Goal: Communication & Community: Answer question/provide support

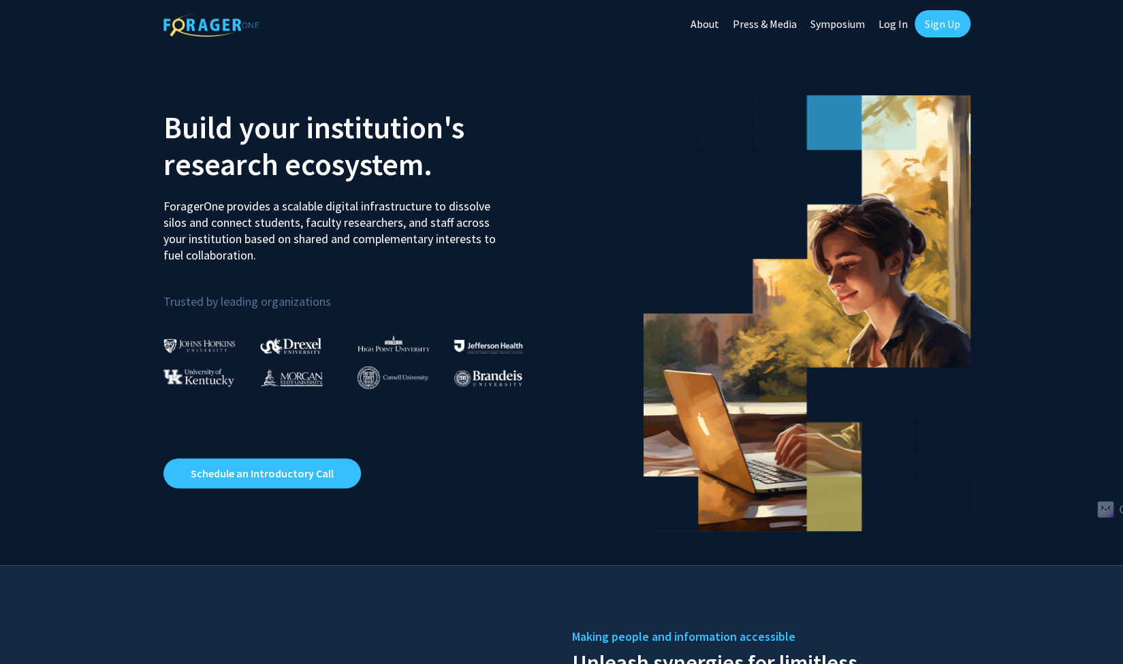
click at [952, 20] on link "Sign Up" at bounding box center [943, 23] width 56 height 27
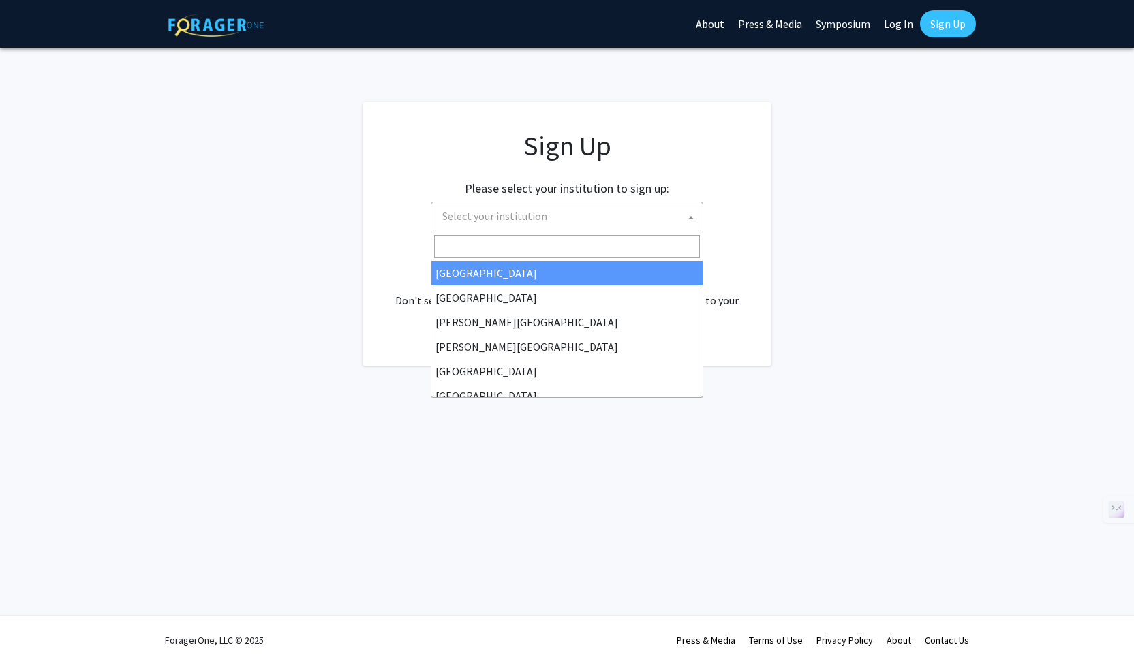
click at [546, 223] on span "Select your institution" at bounding box center [570, 216] width 266 height 28
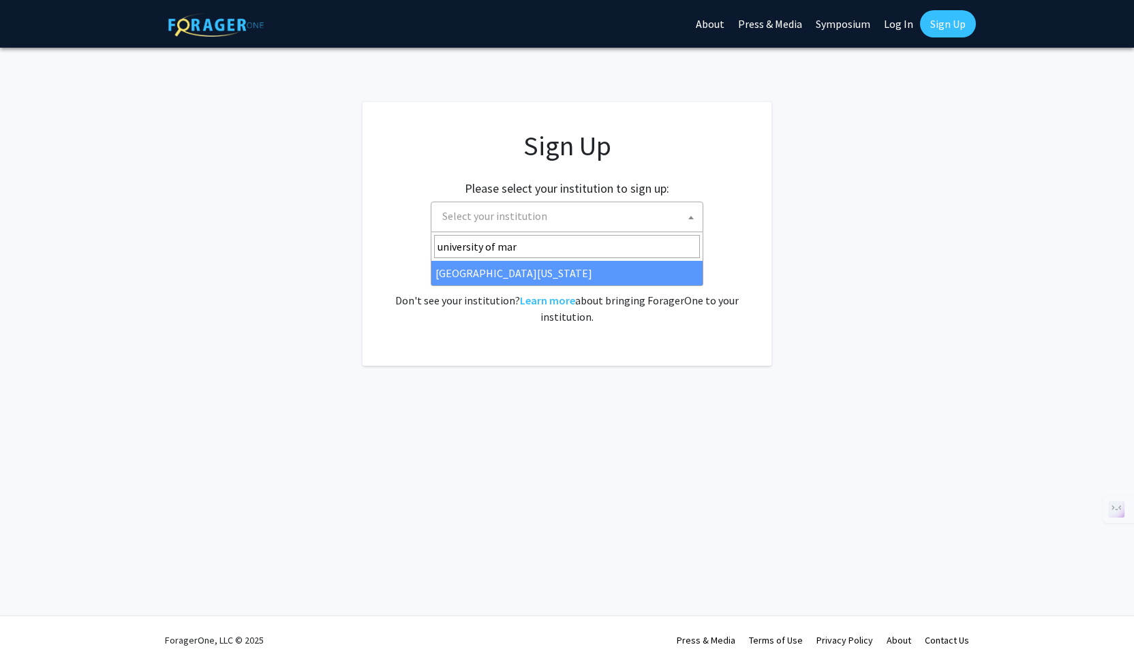
type input "university of mar"
select select "31"
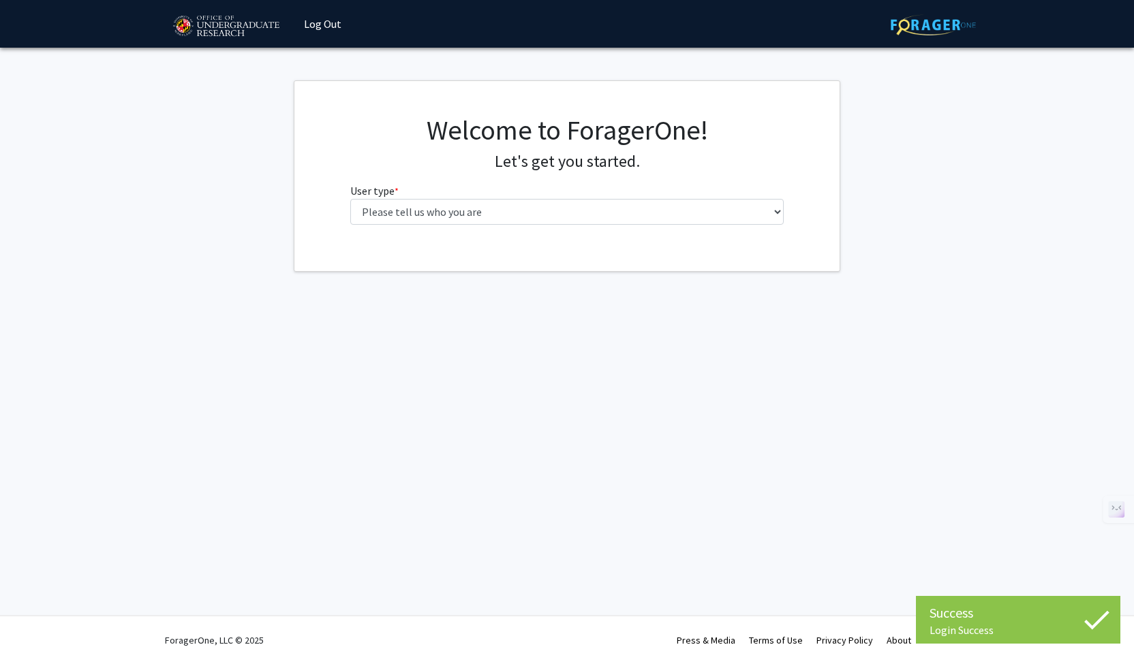
select select "1: undergrad"
click at [350, 199] on select "Please tell us who you are Undergraduate Student Master's Student Doctoral Cand…" at bounding box center [567, 212] width 434 height 26
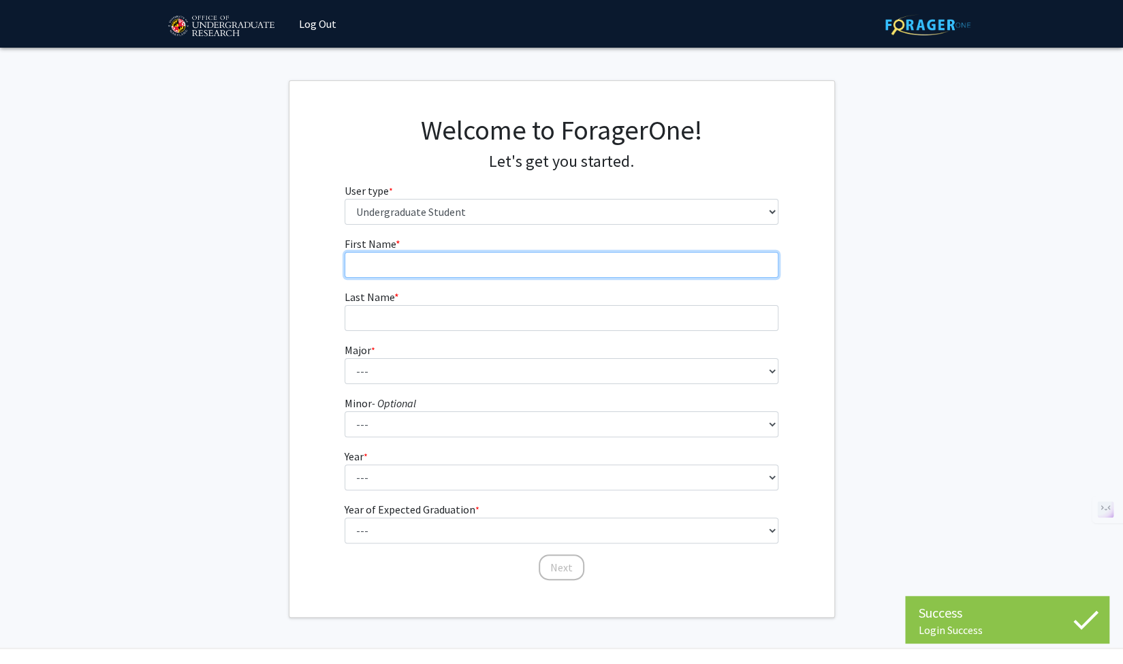
click at [511, 255] on input "First Name * required" at bounding box center [562, 265] width 434 height 26
type input "[PERSON_NAME]"
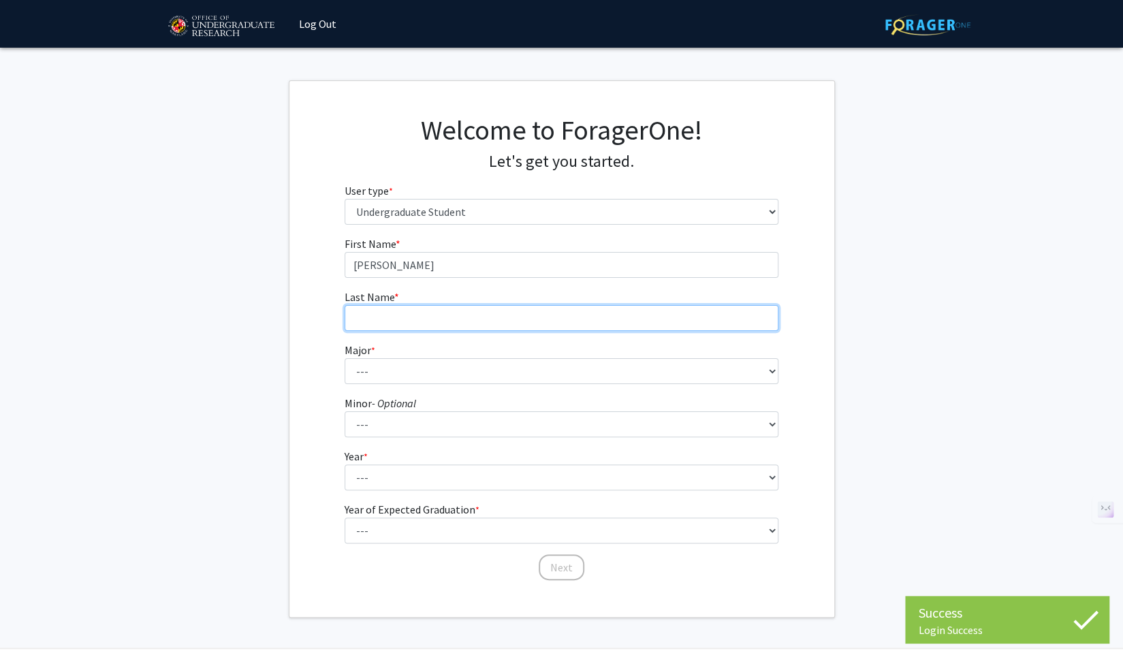
type input "[PERSON_NAME]"
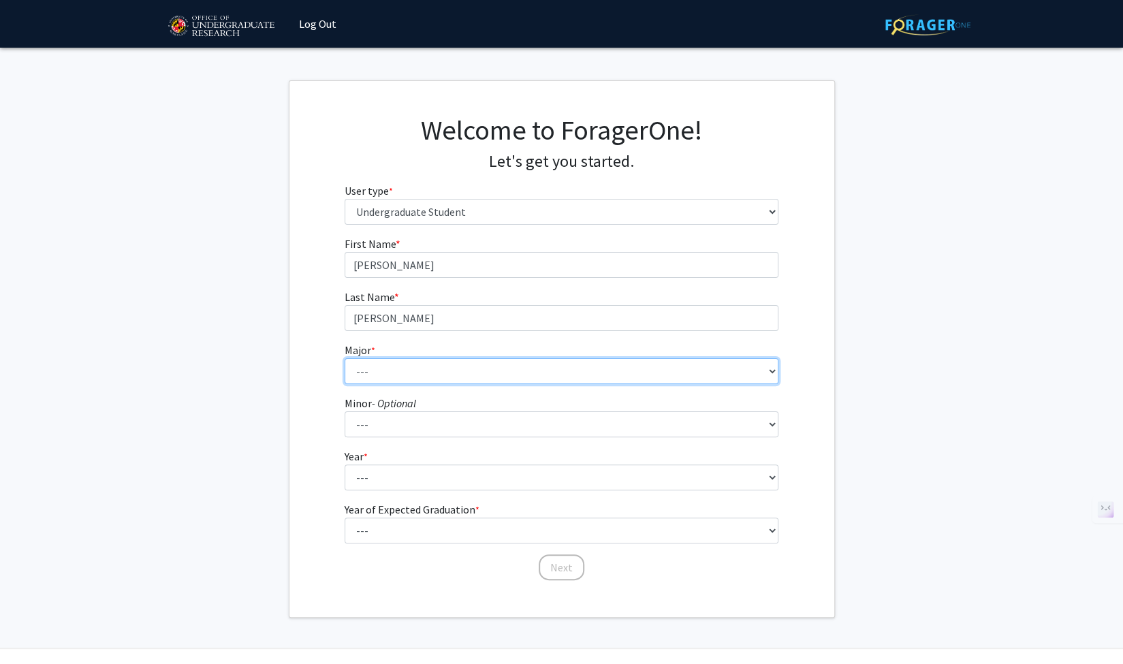
click at [431, 380] on select "--- Accounting Aerospace Engineering African American and Africana Studies Agri…" at bounding box center [562, 371] width 434 height 26
select select "33: 2334"
click at [345, 358] on select "--- Accounting Aerospace Engineering African American and Africana Studies Agri…" at bounding box center [562, 371] width 434 height 26
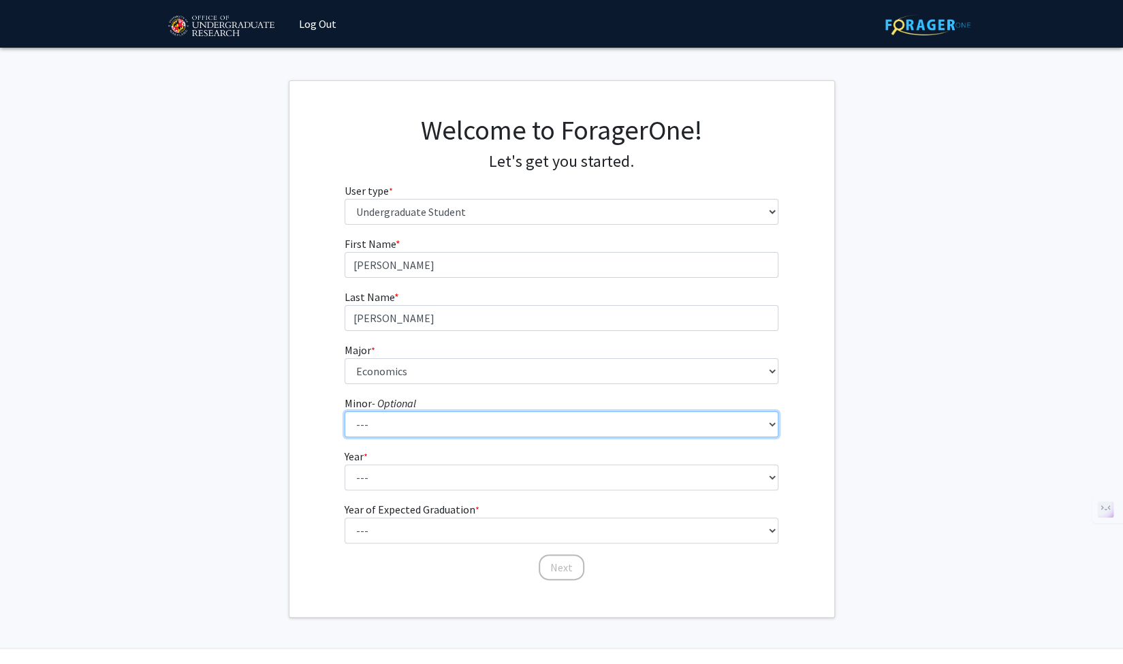
click at [413, 420] on select "--- Actuarial Mathematics Advanced Cybersecurity Experience for Students Africa…" at bounding box center [562, 424] width 434 height 26
select select "101: 1904"
click at [345, 411] on select "--- Actuarial Mathematics Advanced Cybersecurity Experience for Students Africa…" at bounding box center [562, 424] width 434 height 26
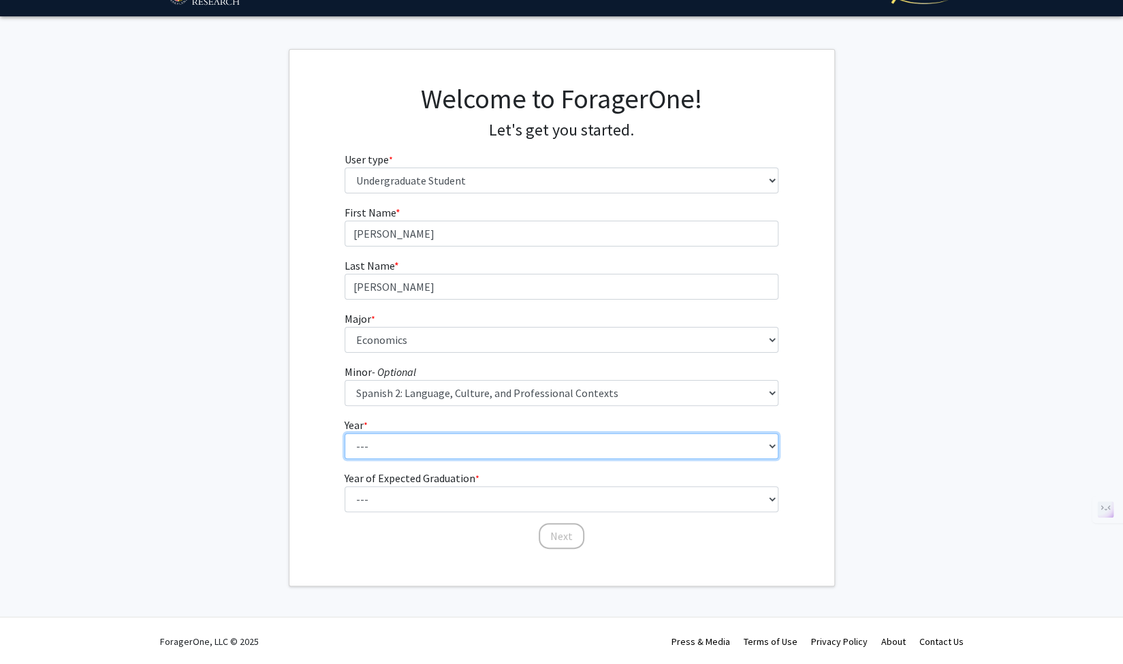
click at [439, 441] on select "--- First-year Sophomore Junior Senior Postbaccalaureate Certificate" at bounding box center [562, 446] width 434 height 26
click at [345, 433] on select "--- First-year Sophomore Junior Senior Postbaccalaureate Certificate" at bounding box center [562, 446] width 434 height 26
click at [422, 442] on select "--- First-year Sophomore Junior Senior Postbaccalaureate Certificate" at bounding box center [562, 446] width 434 height 26
select select "3: junior"
click at [345, 433] on select "--- First-year Sophomore Junior Senior Postbaccalaureate Certificate" at bounding box center [562, 446] width 434 height 26
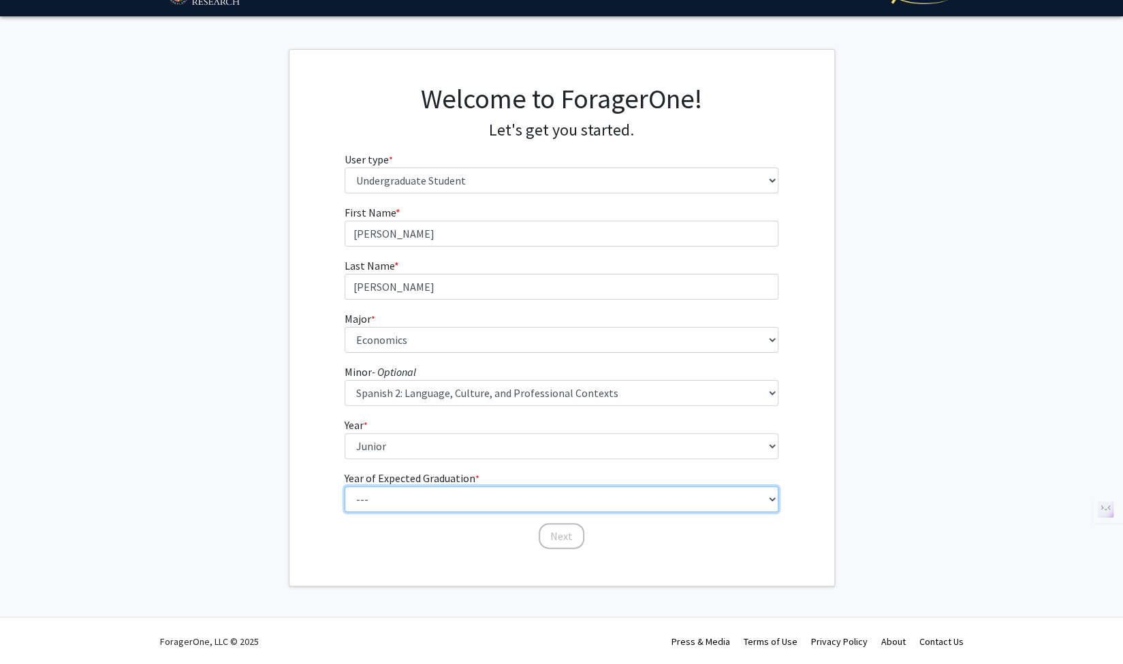
click at [405, 507] on select "--- 2025 2026 2027 2028 2029 2030 2031 2032 2033 2034" at bounding box center [562, 499] width 434 height 26
select select "3: 2027"
click at [345, 486] on select "--- 2025 2026 2027 2028 2029 2030 2031 2032 2033 2034" at bounding box center [562, 499] width 434 height 26
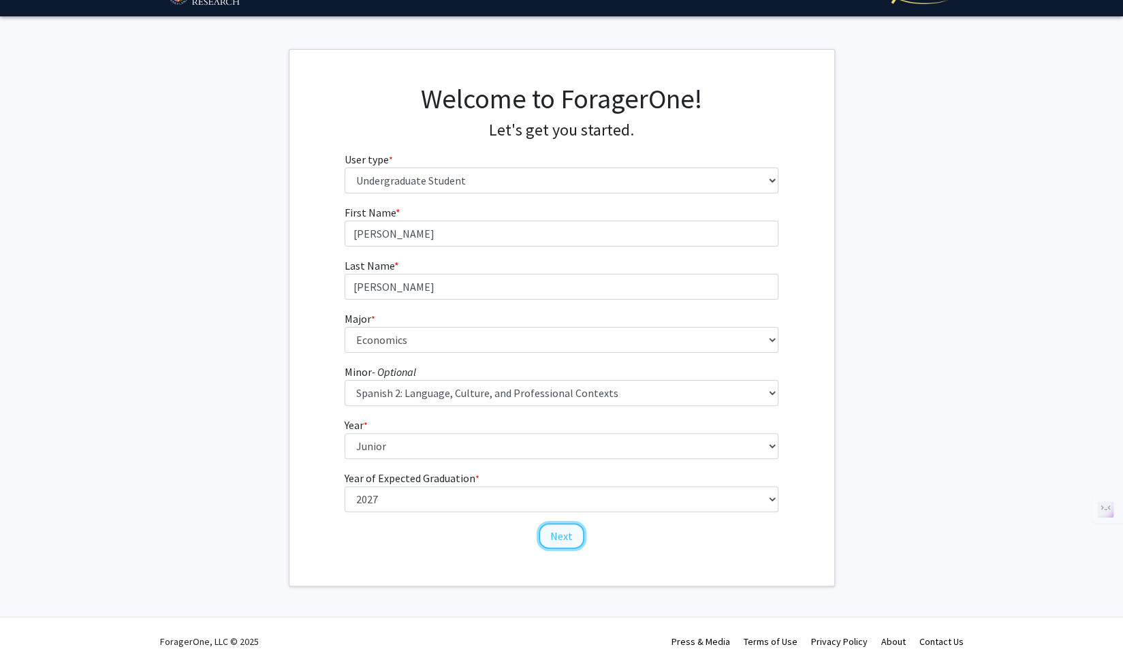
click at [564, 536] on button "Next" at bounding box center [562, 536] width 46 height 26
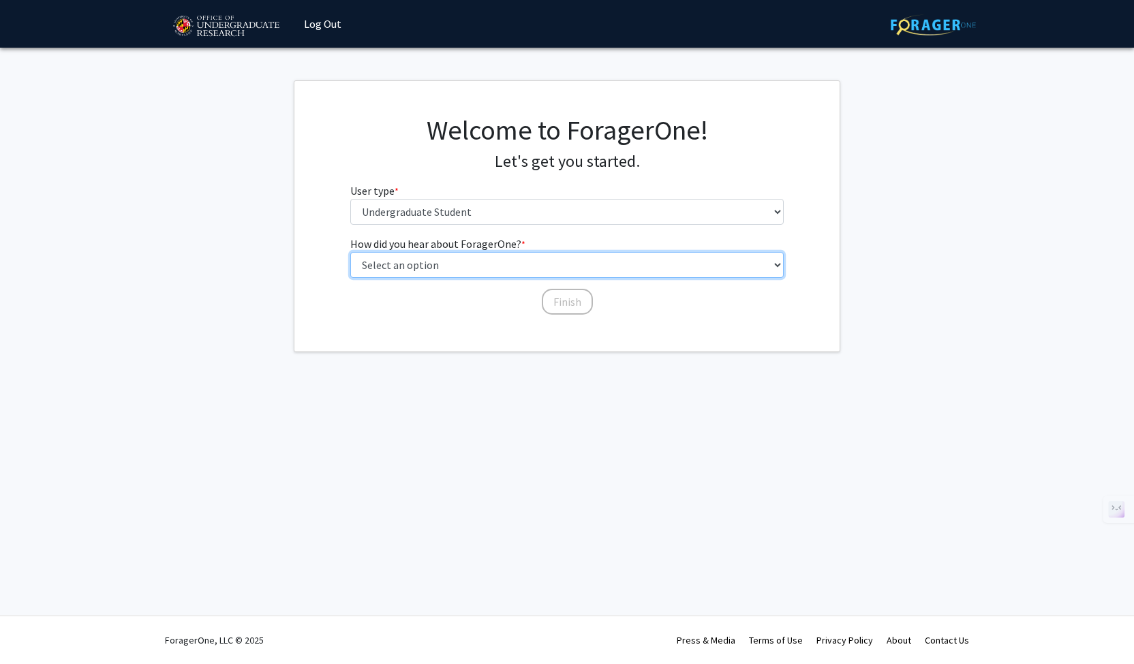
click at [492, 260] on select "Select an option Peer/student recommendation Faculty/staff recommendation Unive…" at bounding box center [567, 265] width 434 height 26
click at [350, 252] on select "Select an option Peer/student recommendation Faculty/staff recommendation Unive…" at bounding box center [567, 265] width 434 height 26
click at [491, 272] on select "Select an option Peer/student recommendation Faculty/staff recommendation Unive…" at bounding box center [567, 265] width 434 height 26
select select "2: faculty_recommendation"
click at [350, 252] on select "Select an option Peer/student recommendation Faculty/staff recommendation Unive…" at bounding box center [567, 265] width 434 height 26
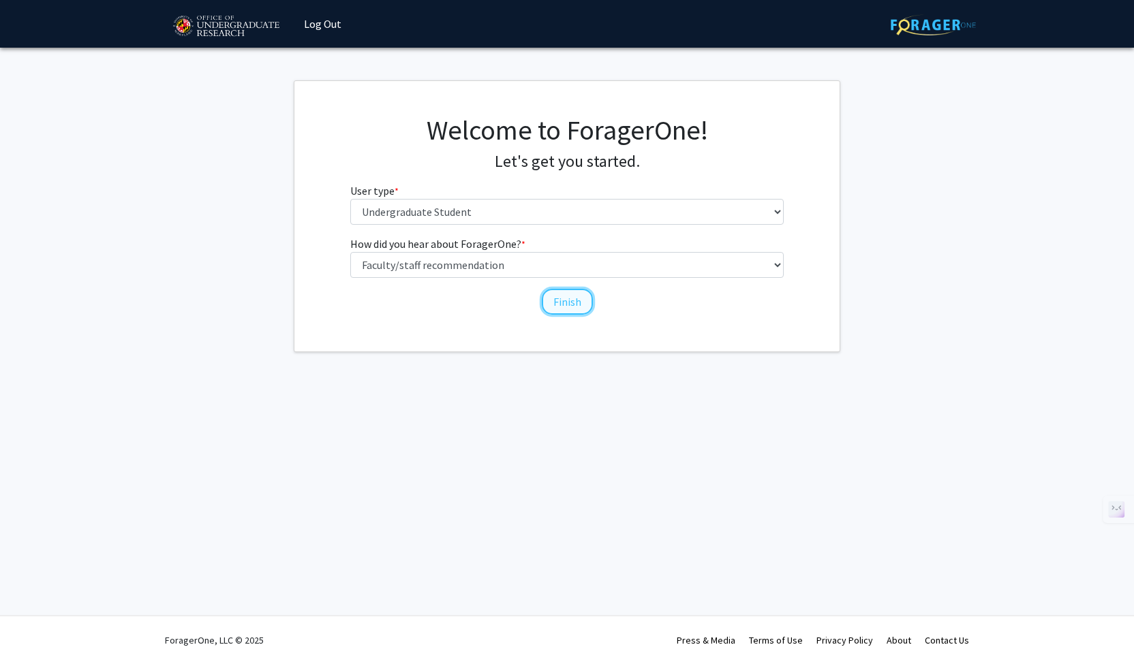
click at [577, 298] on button "Finish" at bounding box center [567, 302] width 51 height 26
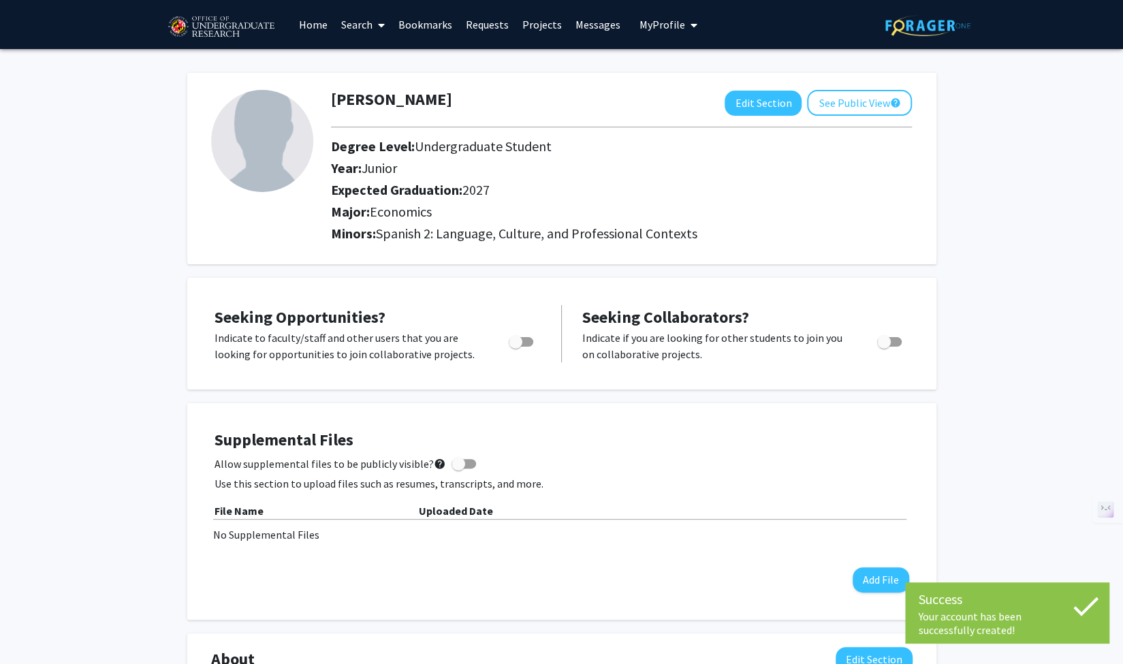
click at [534, 25] on link "Projects" at bounding box center [542, 25] width 53 height 48
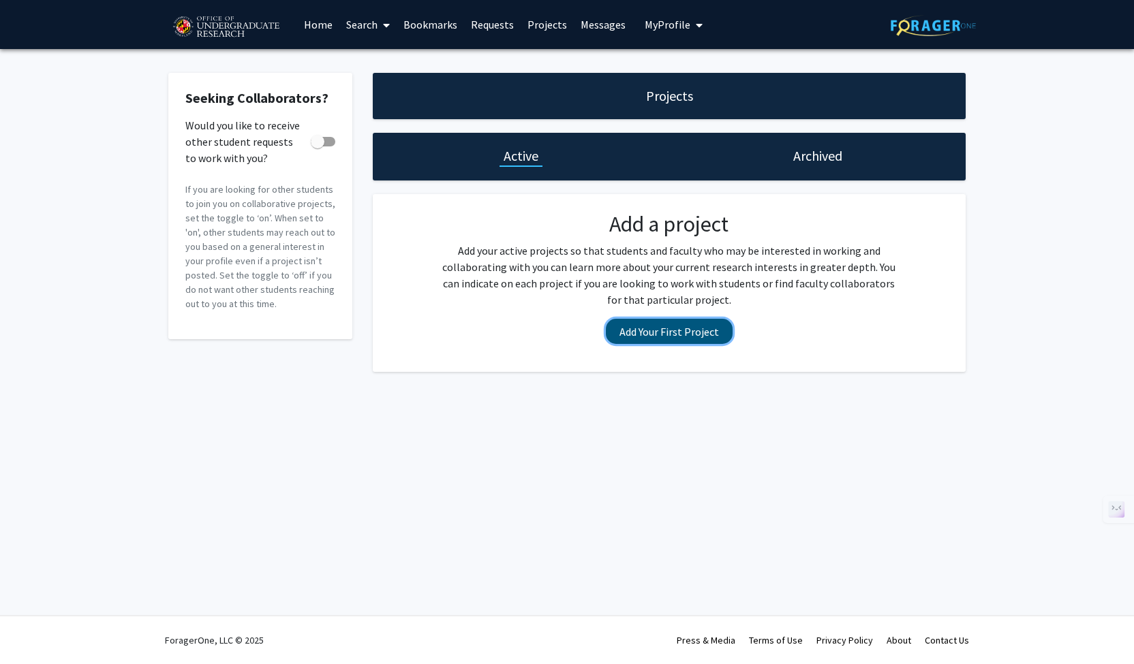
click at [657, 341] on button "Add Your First Project" at bounding box center [669, 331] width 127 height 25
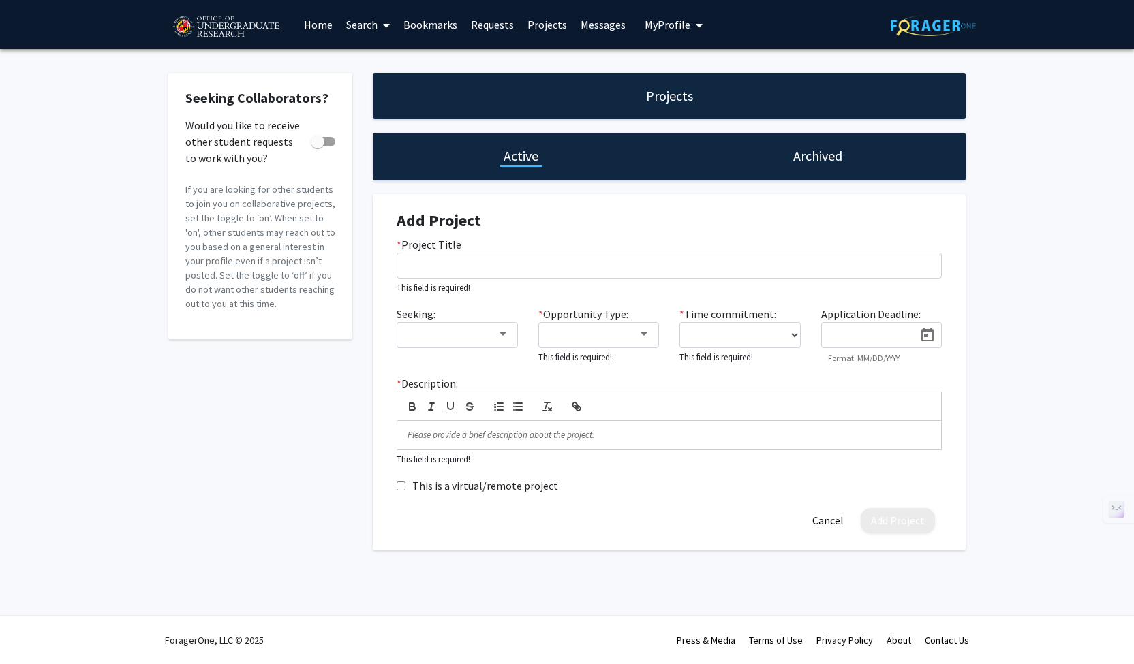
click at [325, 27] on link "Home" at bounding box center [318, 25] width 42 height 48
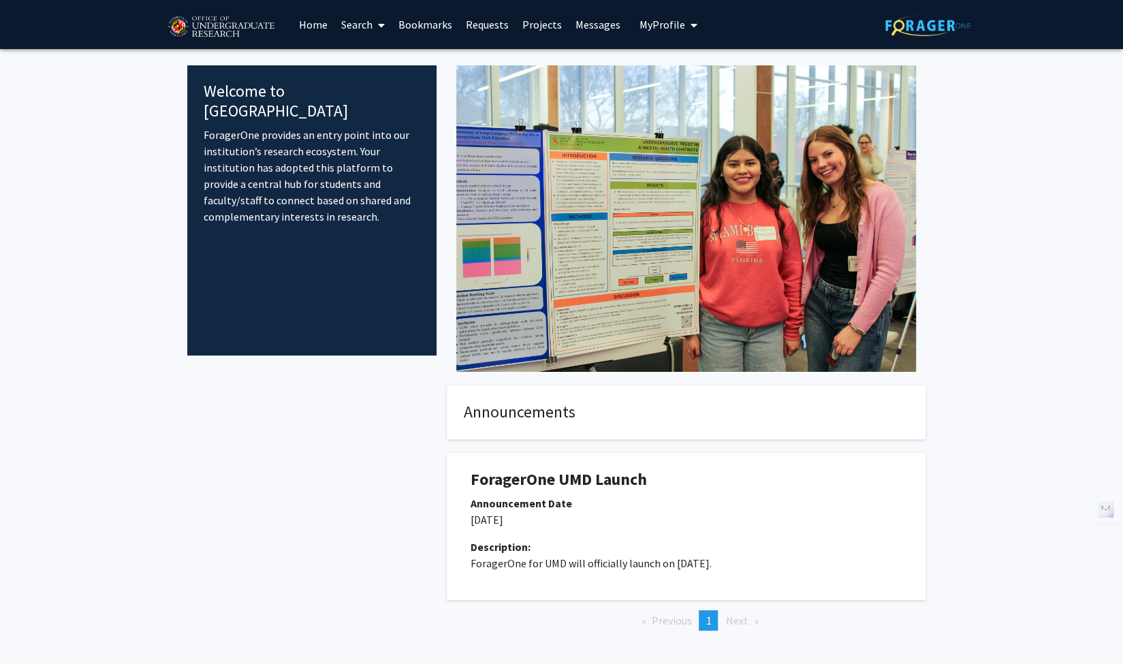
click at [352, 26] on link "Search" at bounding box center [362, 25] width 57 height 48
click at [428, 32] on link "Bookmarks" at bounding box center [425, 25] width 67 height 48
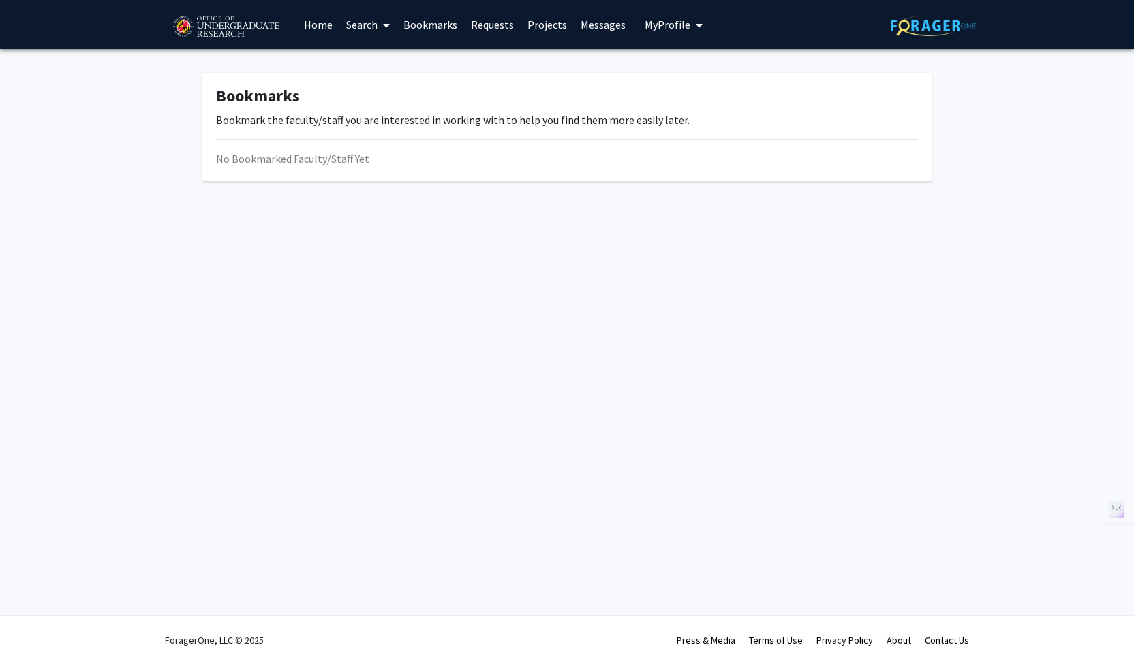
click at [499, 29] on link "Requests" at bounding box center [492, 25] width 57 height 48
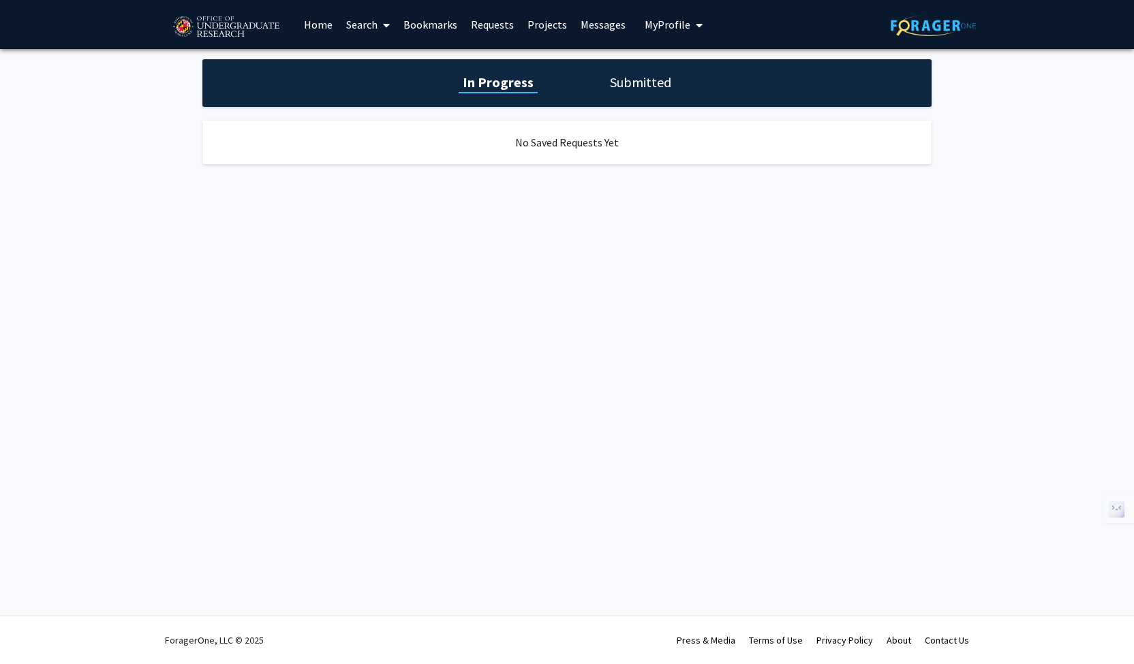
click at [552, 24] on link "Projects" at bounding box center [546, 25] width 53 height 48
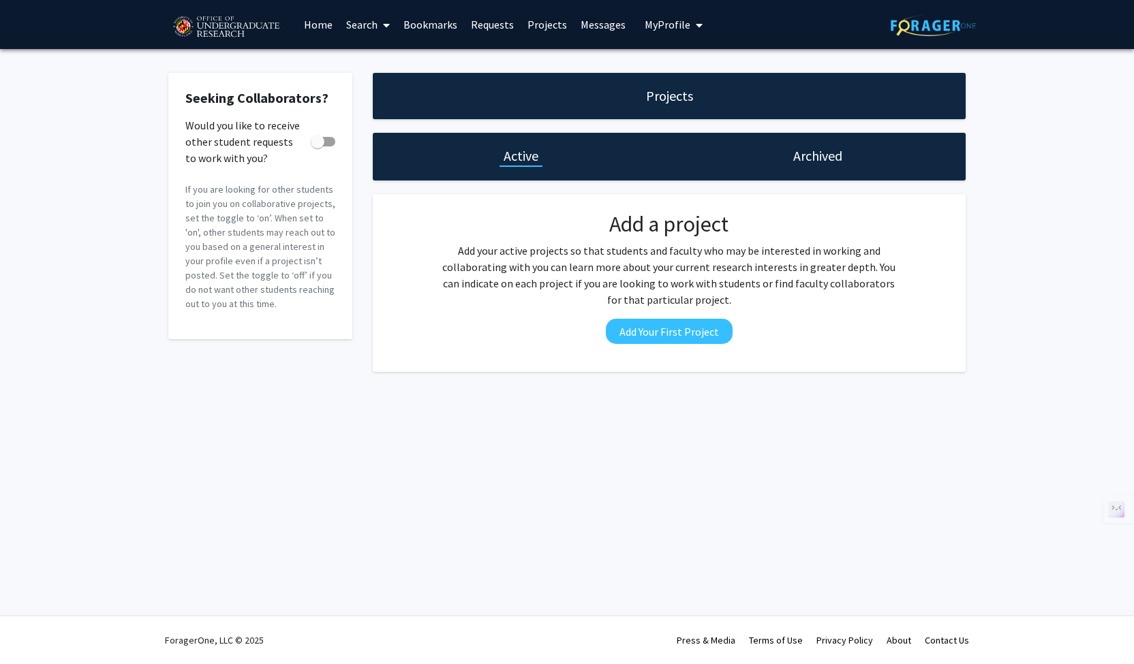
click at [605, 27] on link "Messages" at bounding box center [603, 25] width 59 height 48
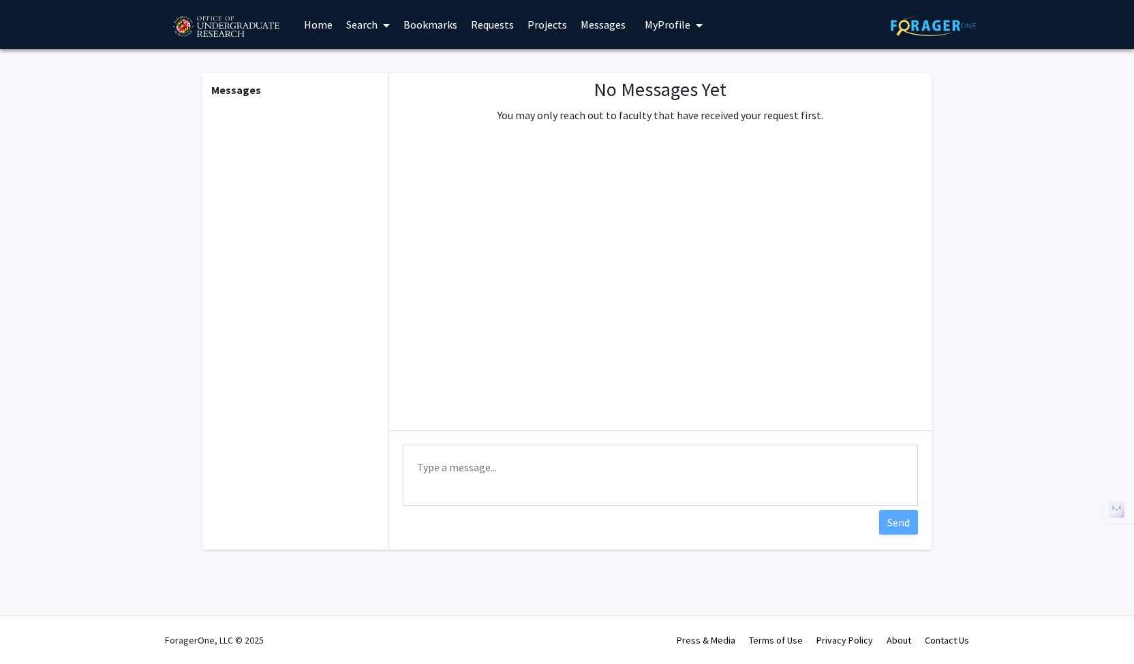
click at [673, 24] on span "My Profile" at bounding box center [667, 25] width 46 height 14
click at [595, 20] on link "Messages" at bounding box center [603, 25] width 59 height 48
click at [489, 22] on link "Requests" at bounding box center [492, 25] width 57 height 48
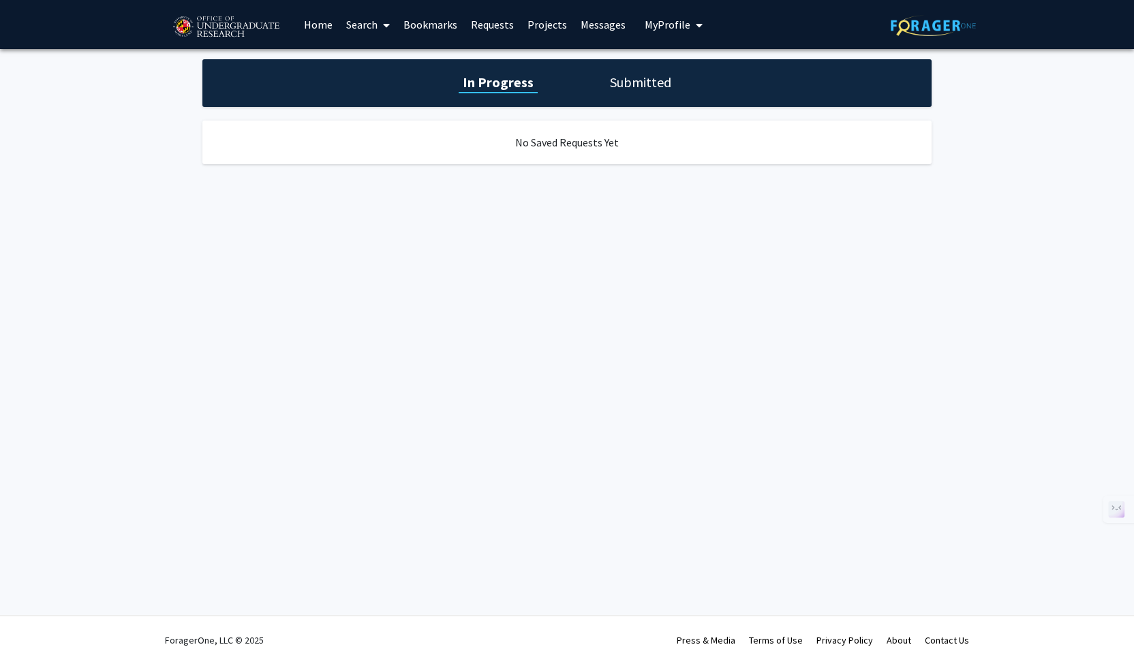
click at [218, 5] on link at bounding box center [232, 25] width 129 height 48
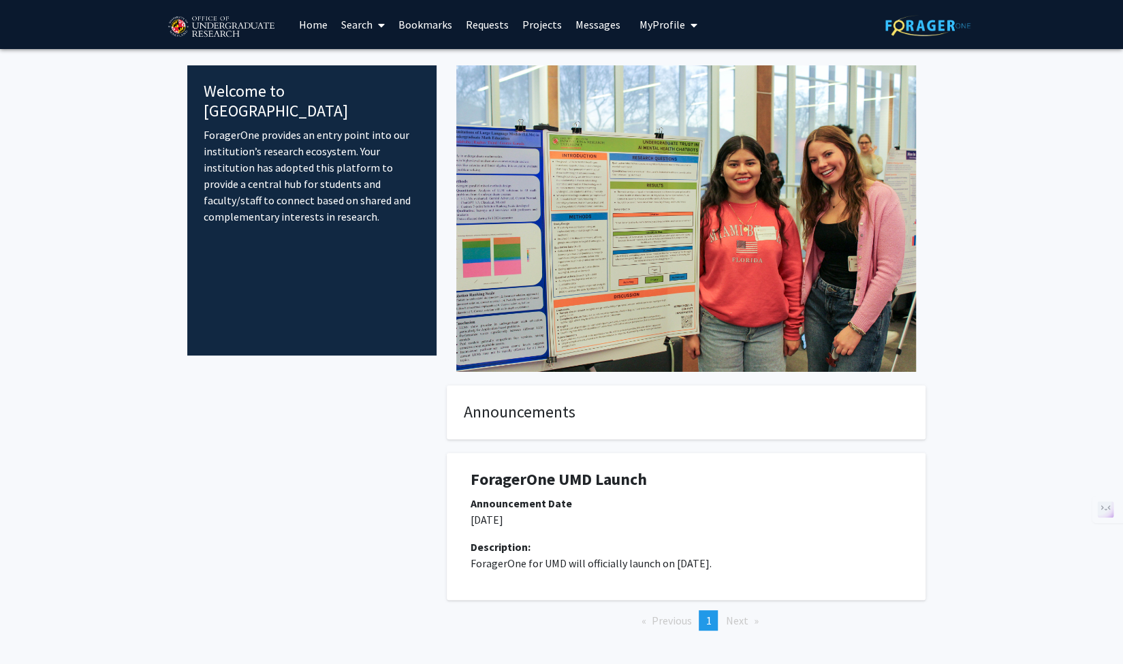
click at [228, 26] on img at bounding box center [220, 27] width 115 height 34
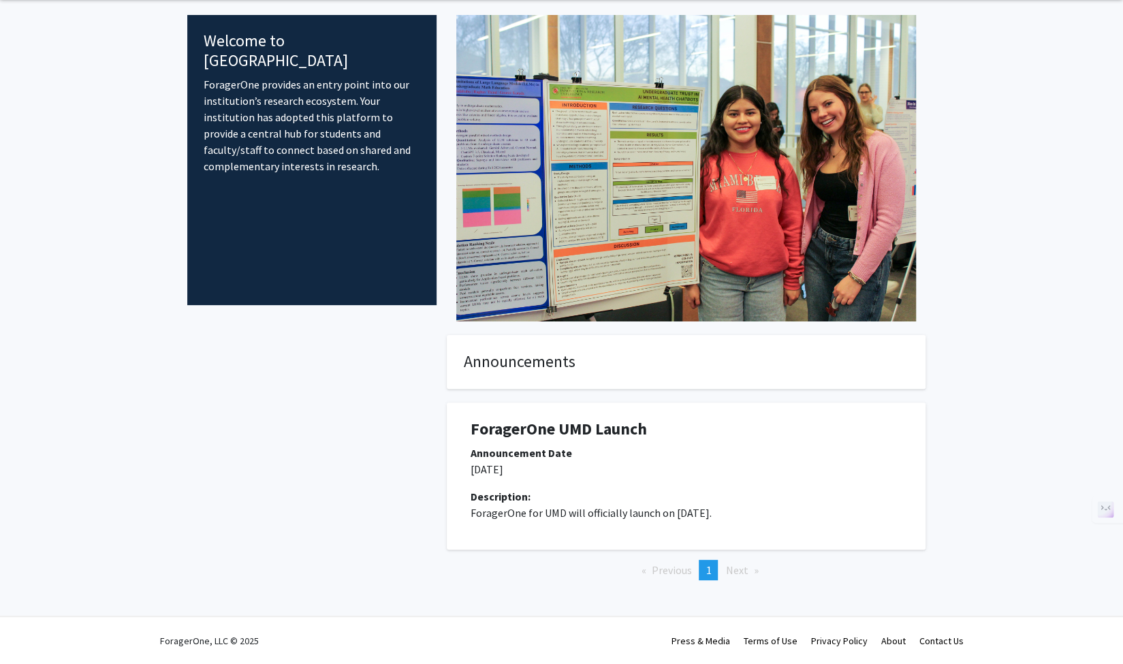
click at [728, 569] on span "Next page" at bounding box center [736, 570] width 22 height 14
click at [710, 570] on span "1" at bounding box center [708, 570] width 5 height 14
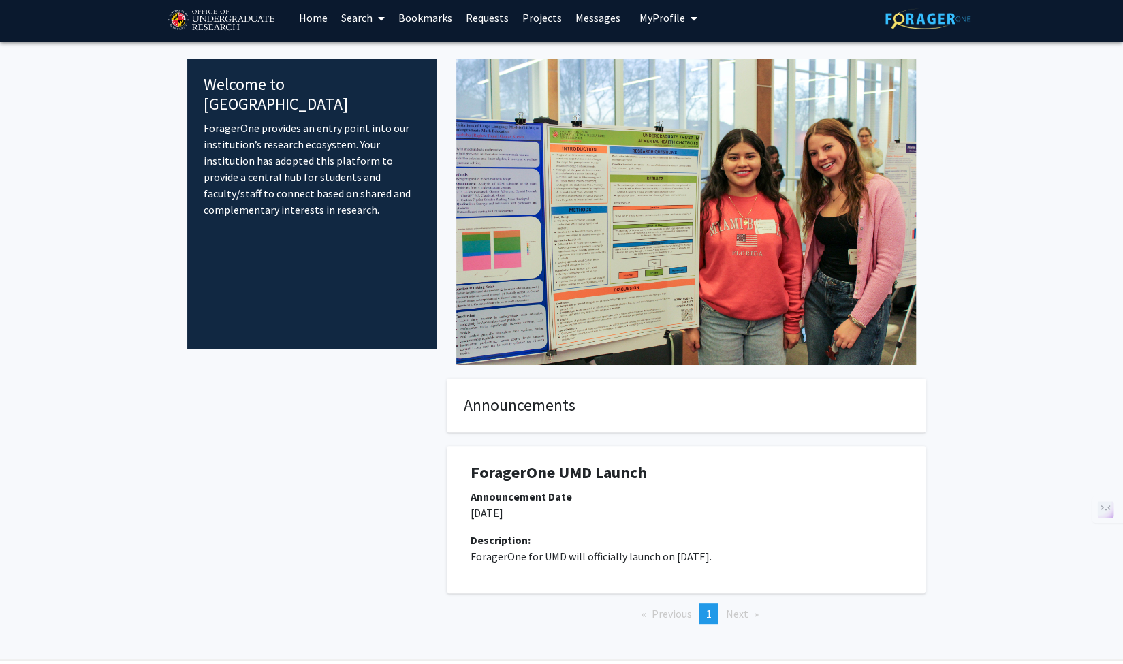
scroll to position [0, 0]
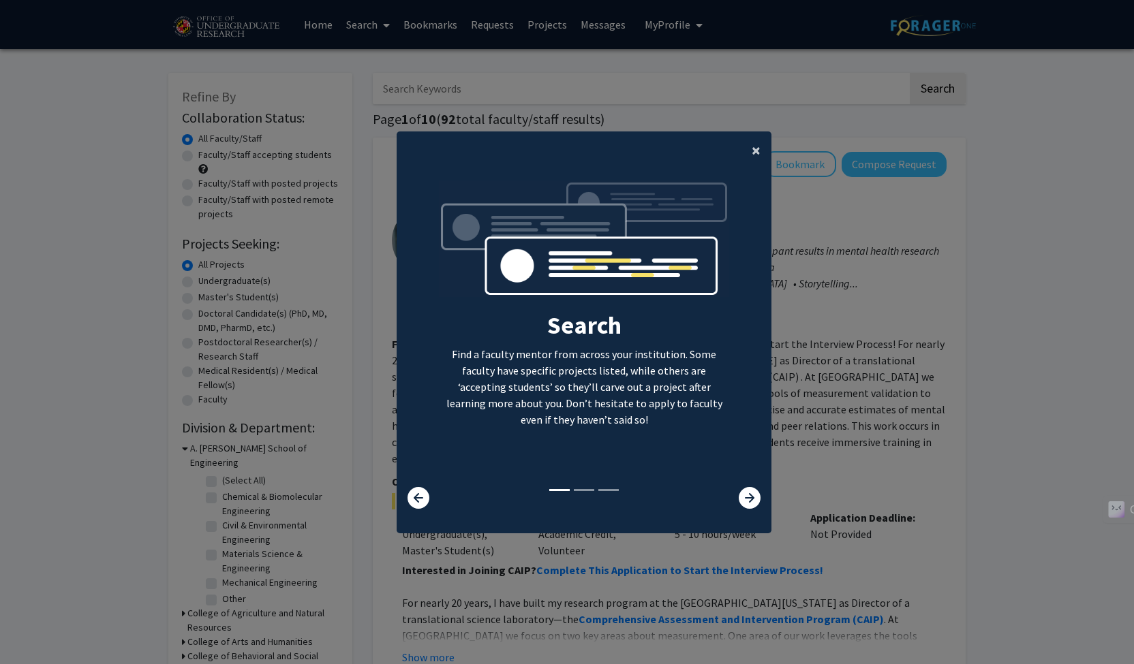
click at [751, 151] on span "×" at bounding box center [755, 150] width 9 height 21
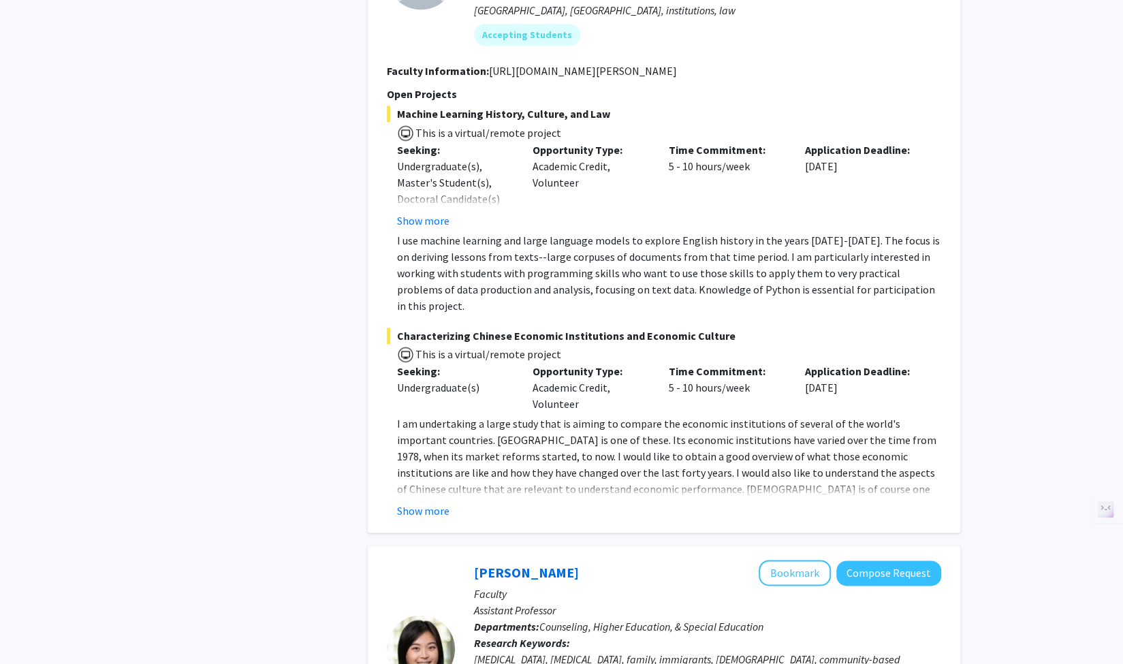
scroll to position [4365, 0]
click at [426, 504] on button "Show more" at bounding box center [423, 512] width 52 height 16
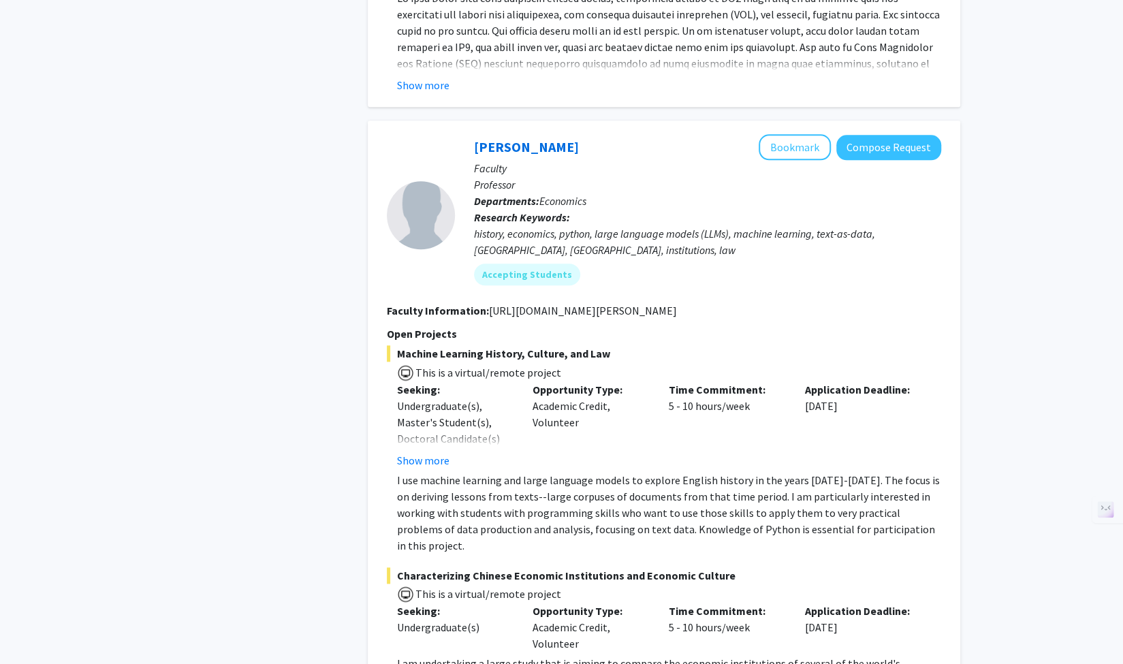
scroll to position [4123, 0]
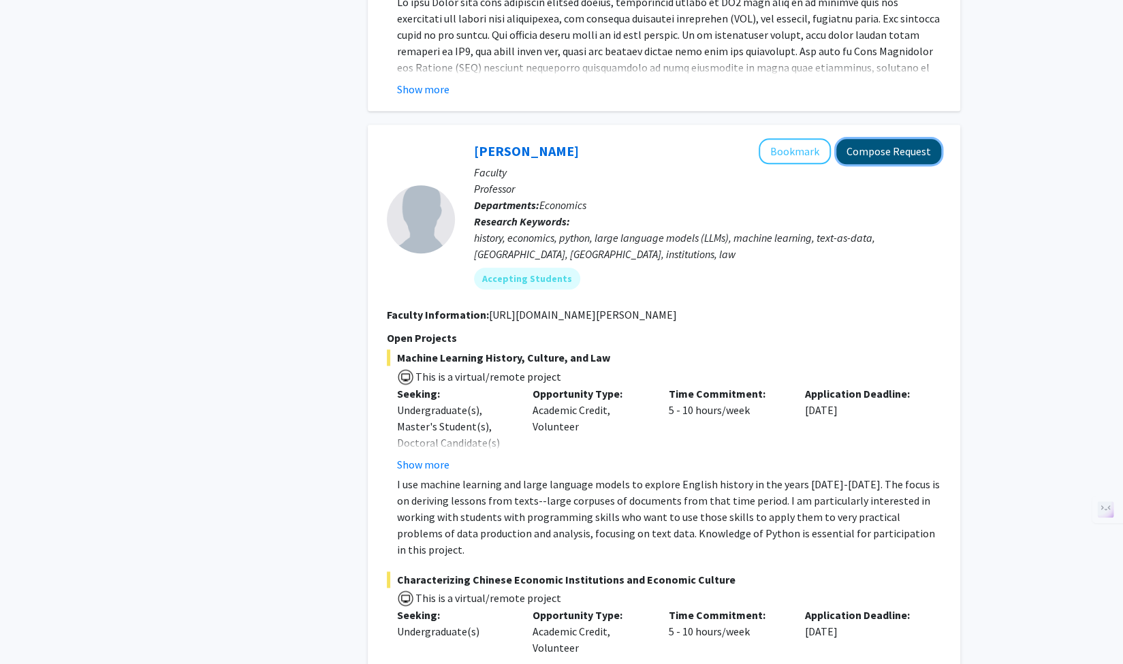
click at [877, 139] on button "Compose Request" at bounding box center [889, 151] width 105 height 25
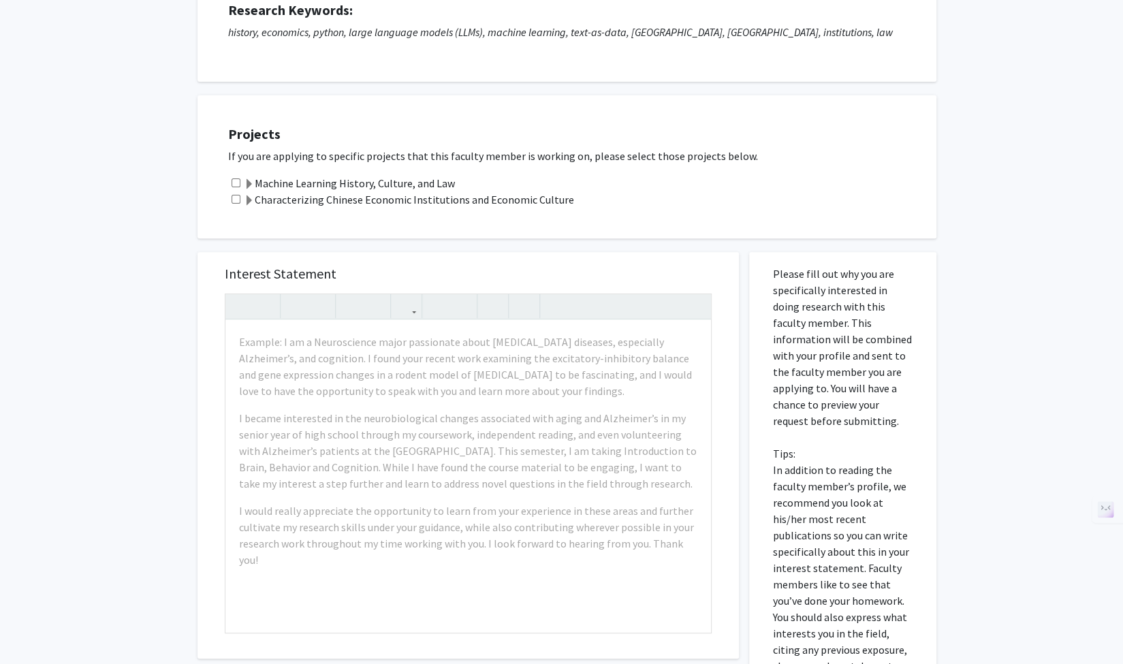
scroll to position [192, 0]
click at [334, 315] on div at bounding box center [311, 305] width 55 height 25
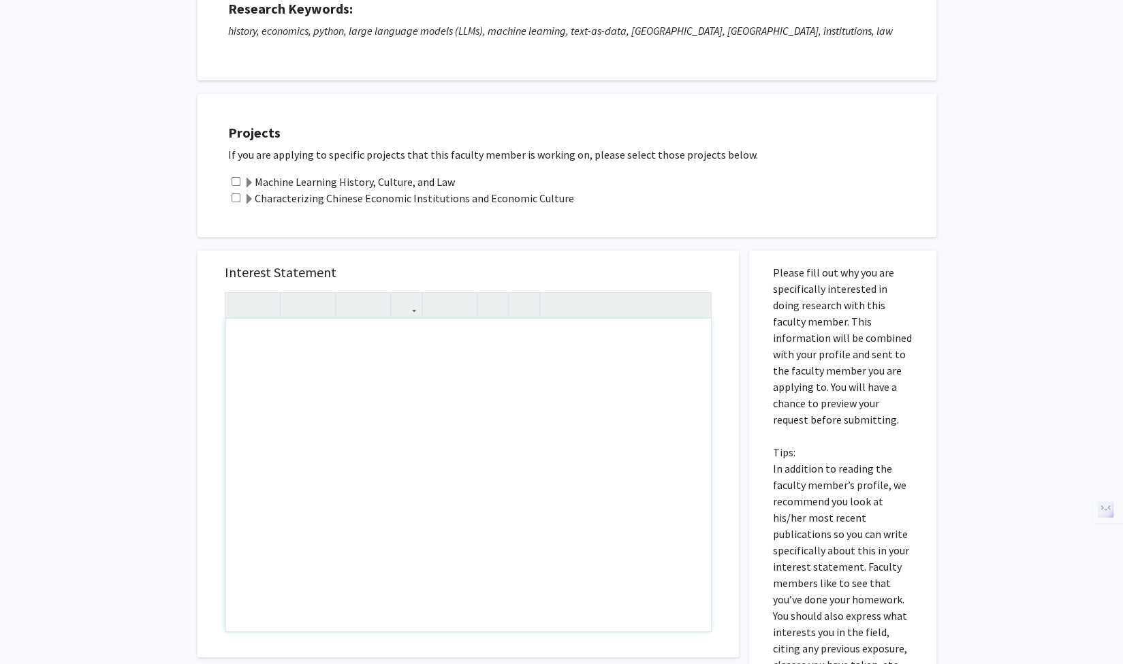
scroll to position [0, 0]
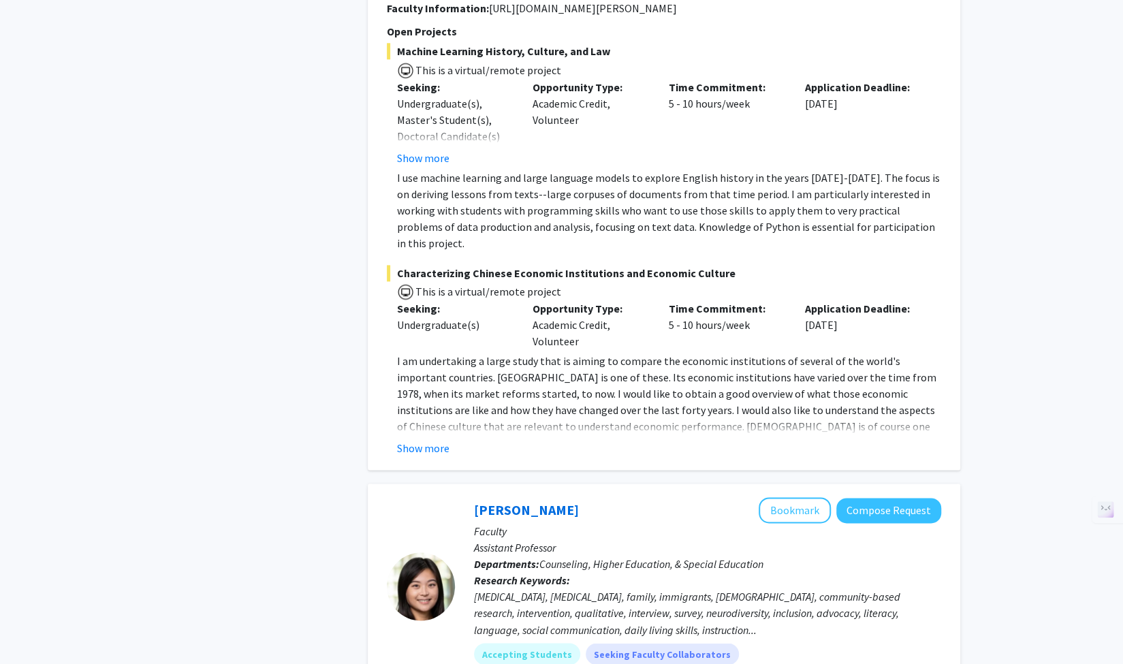
scroll to position [4432, 0]
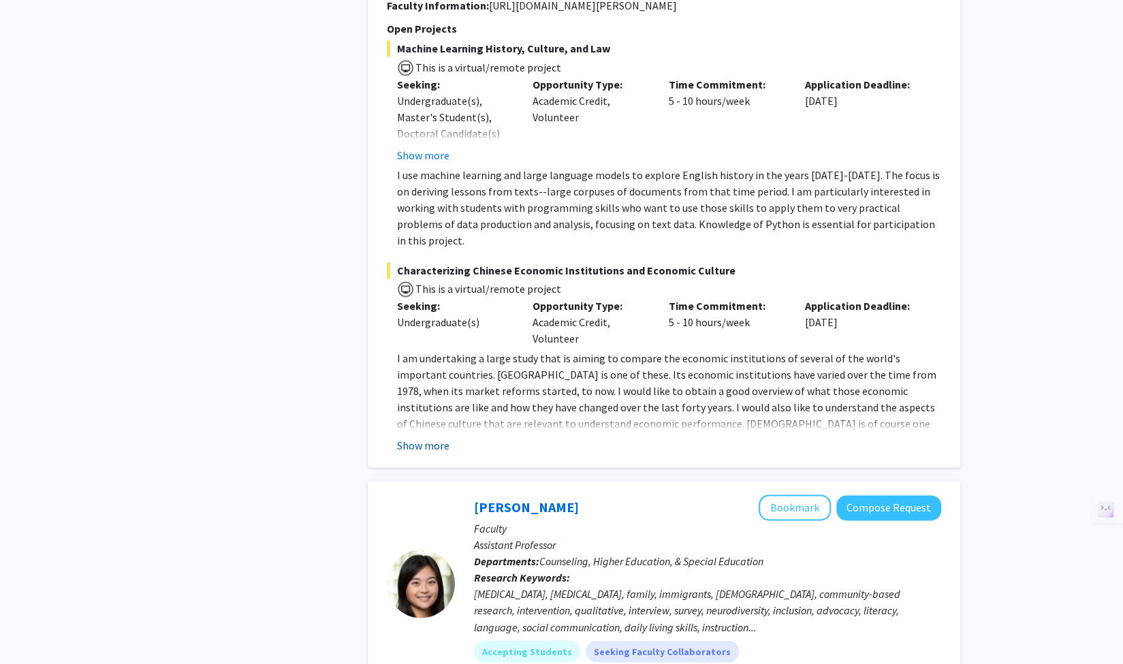
click at [426, 437] on button "Show more" at bounding box center [423, 445] width 52 height 16
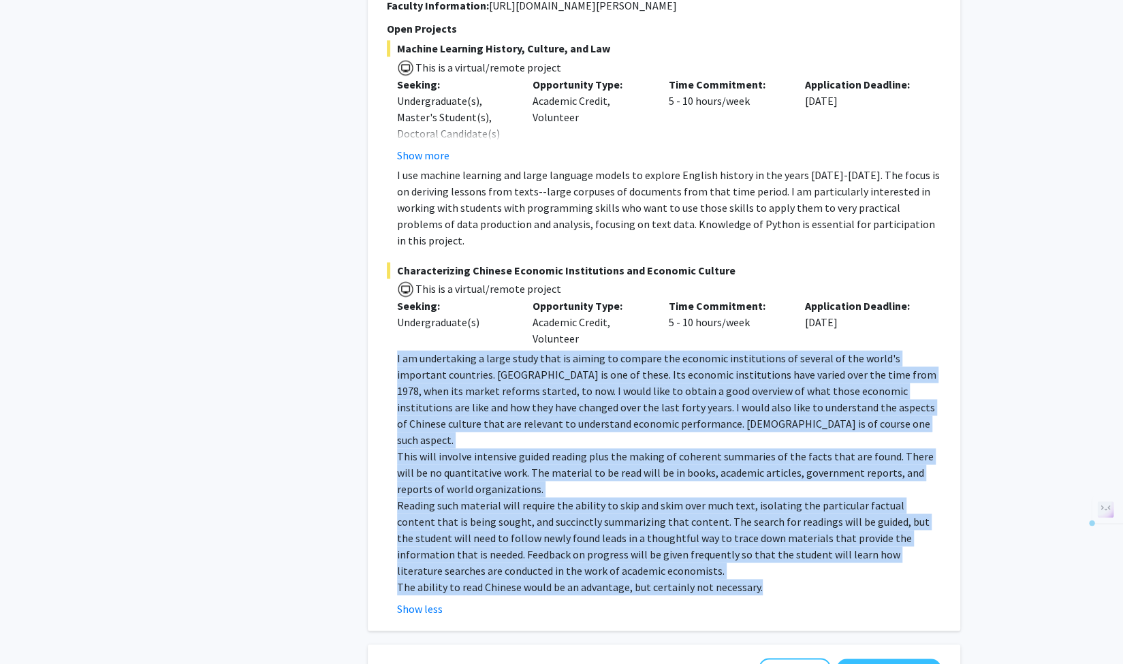
drag, startPoint x: 443, startPoint y: 330, endPoint x: 764, endPoint y: 508, distance: 366.8
click at [764, 508] on fg-read-more "I am undertaking a large study that is aiming to compare the economic instituti…" at bounding box center [664, 483] width 555 height 267
copy div "I am undertaking a large study that is aiming to compare the economic instituti…"
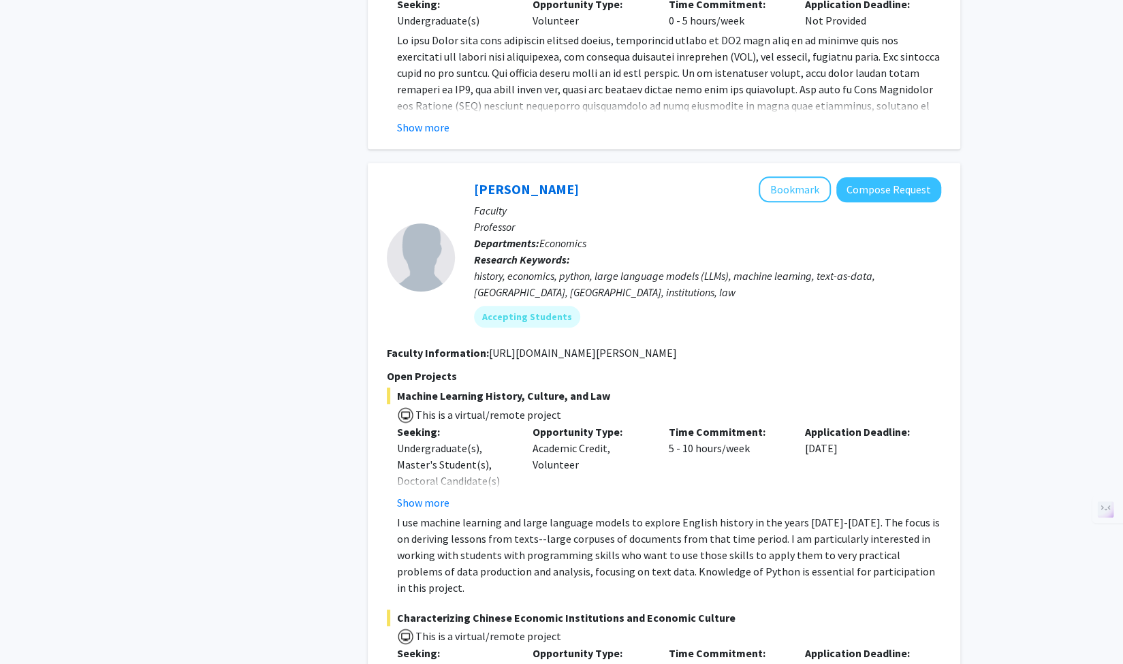
scroll to position [4083, 0]
click at [920, 178] on button "Compose Request" at bounding box center [889, 190] width 105 height 25
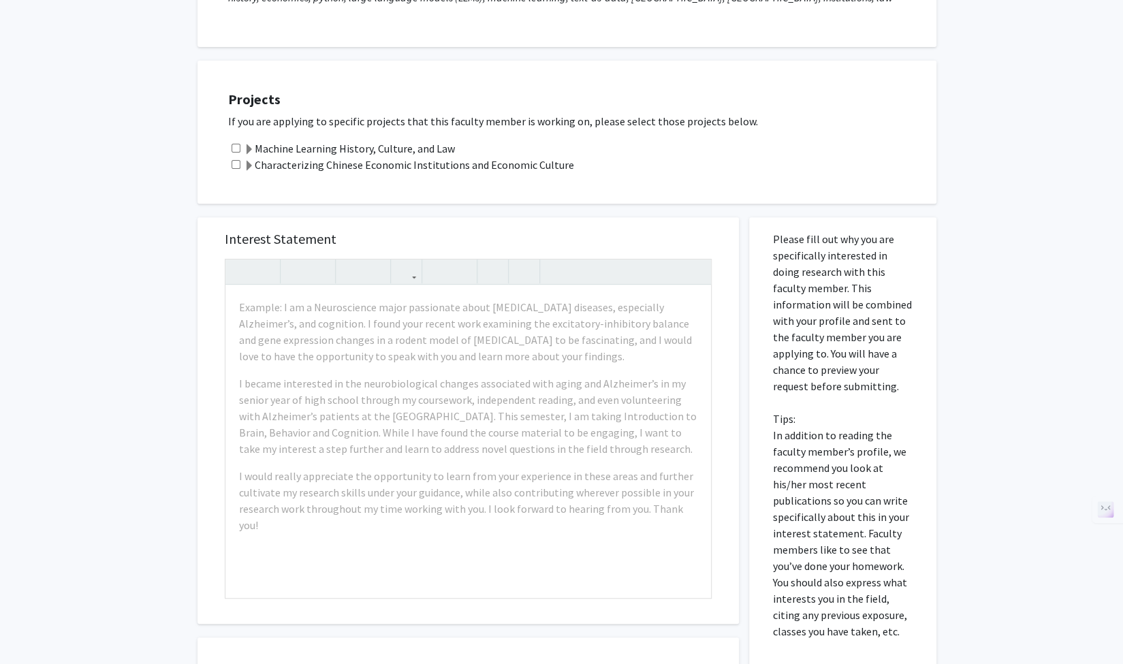
scroll to position [225, 0]
click at [234, 149] on input "checkbox" at bounding box center [236, 148] width 9 height 9
checkbox input "true"
click at [237, 165] on input "checkbox" at bounding box center [236, 165] width 9 height 9
checkbox input "true"
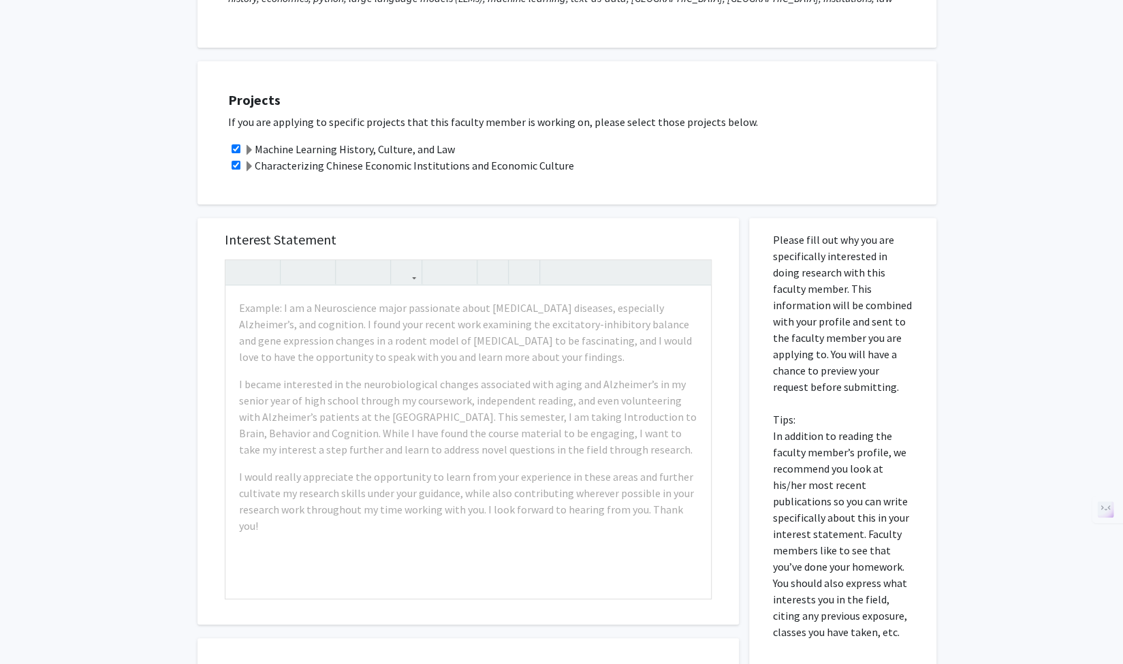
scroll to position [230, 0]
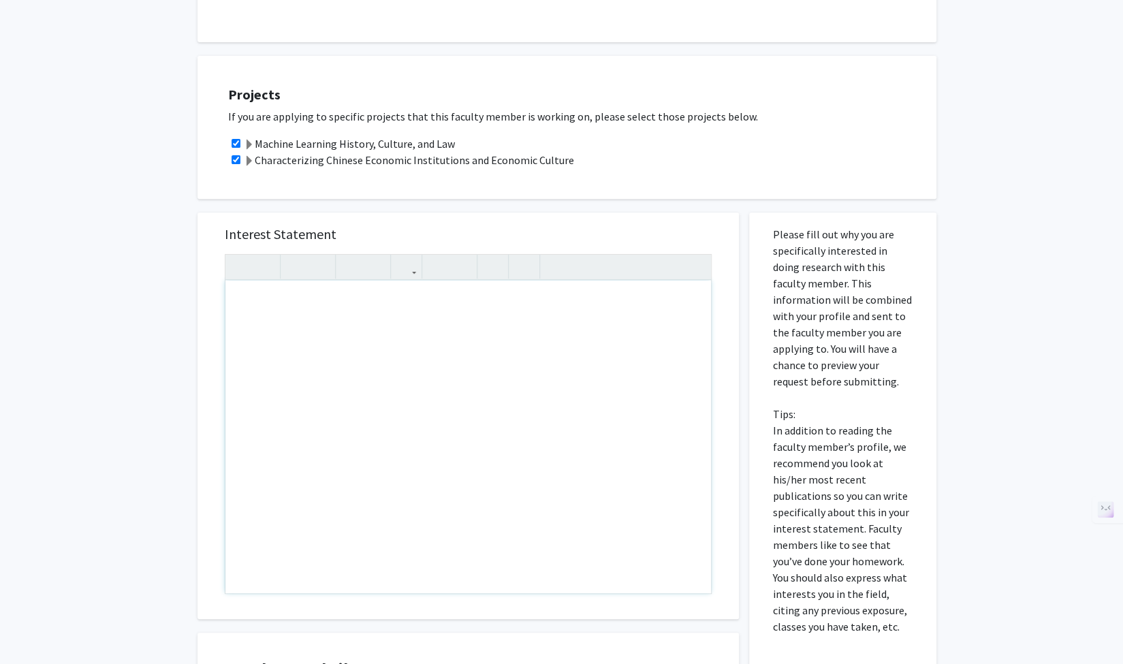
click at [321, 321] on div "Note to users with screen readers: Please press Alt+0 or Option+0 to deactivate…" at bounding box center [468, 437] width 486 height 313
paste div "Note to users with screen readers: Please press Alt+0 or Option+0 to deactivate…"
type textarea "<p>Dear [Professor’s Name],</p><br><p>I am very interested in the possibility o…"
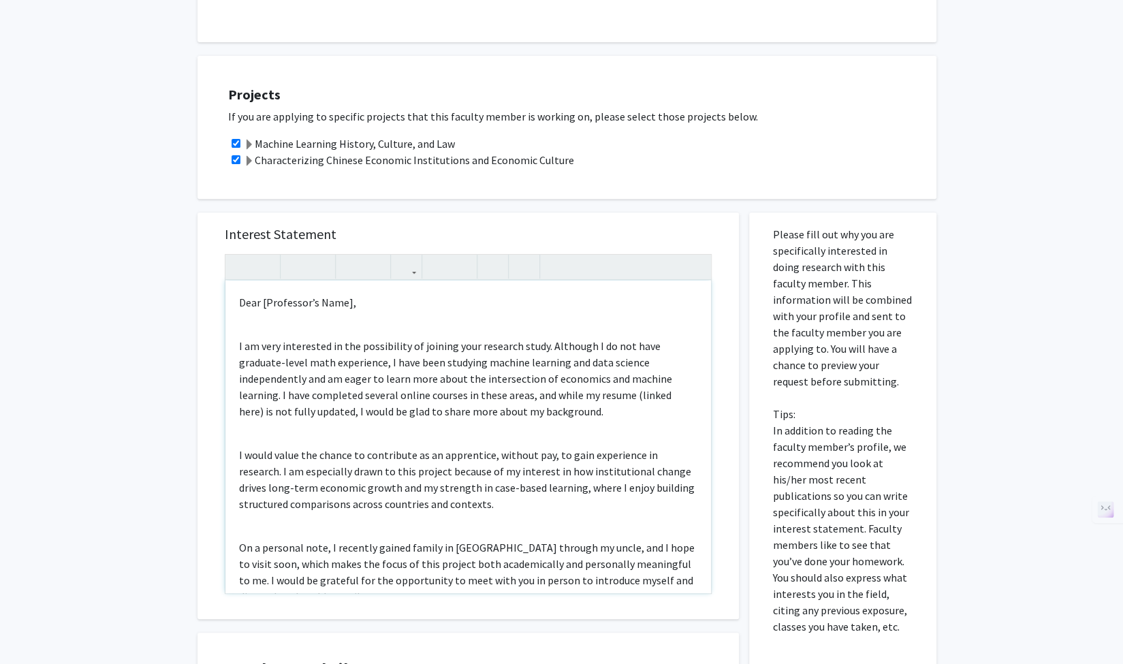
click at [347, 300] on p "Dear [Professor’s Name]," at bounding box center [468, 302] width 458 height 16
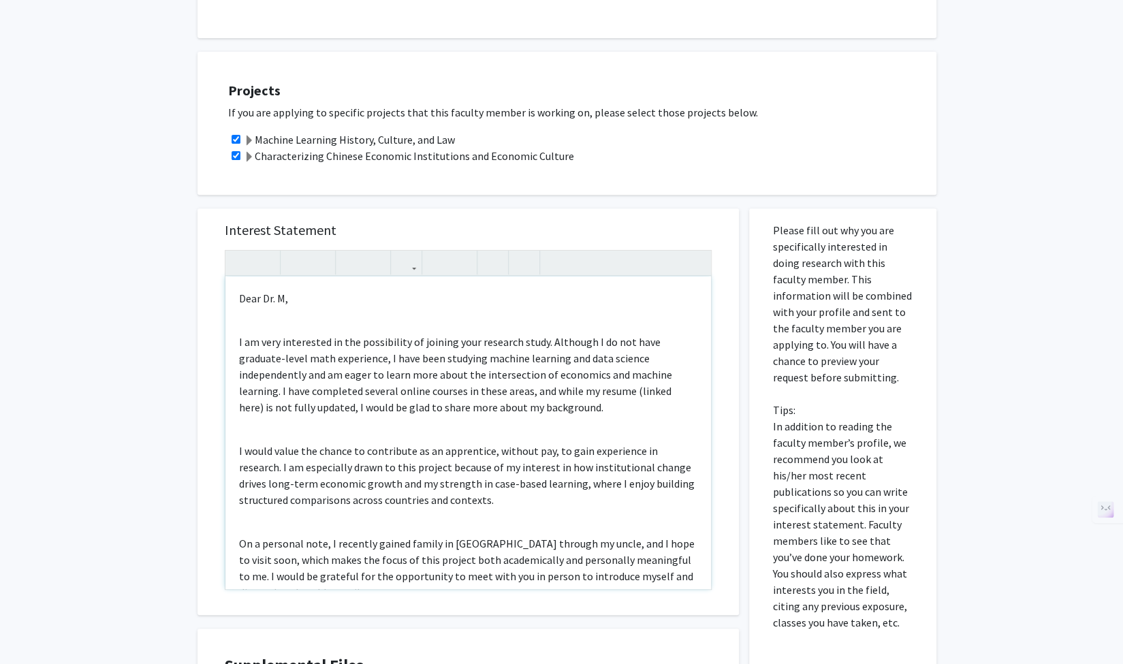
scroll to position [234, 0]
click at [330, 377] on p "I am very interested in the possibility of joining your research study. Althoug…" at bounding box center [468, 375] width 458 height 82
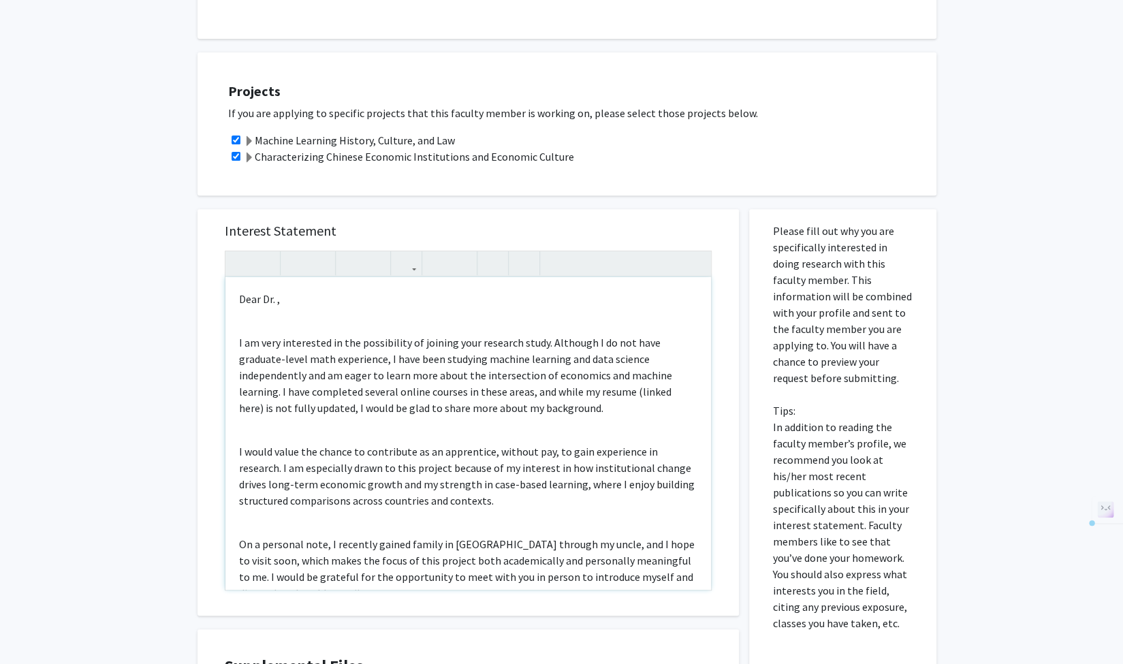
click at [269, 330] on div "Dear Dr. , I am very interested in the possibility of joining your research stu…" at bounding box center [468, 433] width 486 height 313
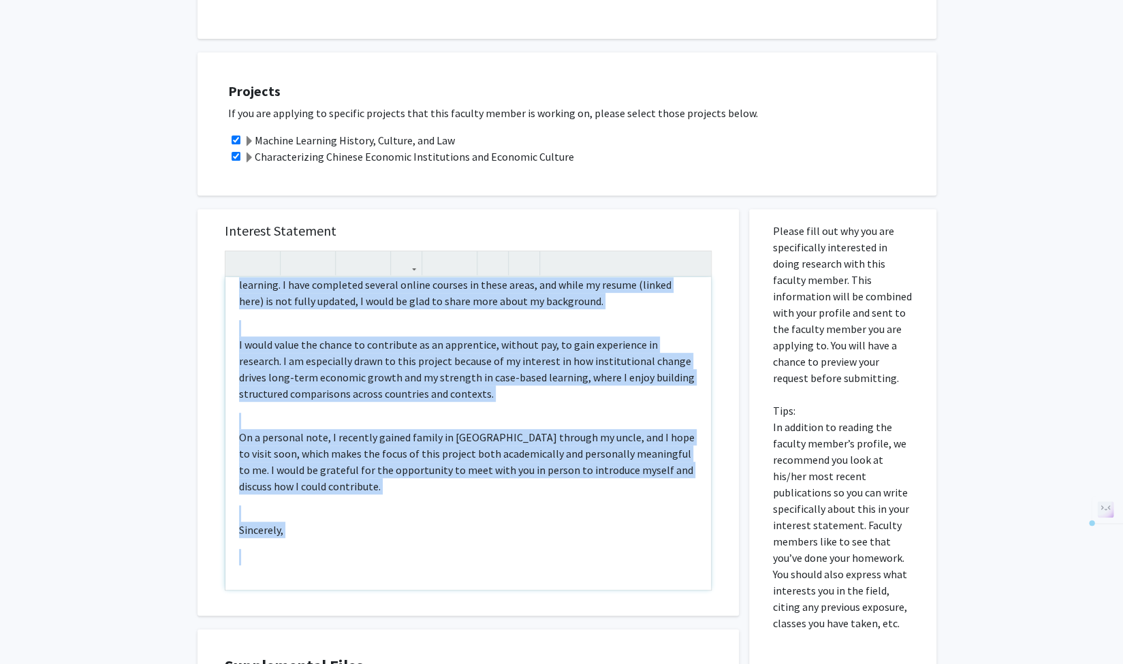
scroll to position [452, 0]
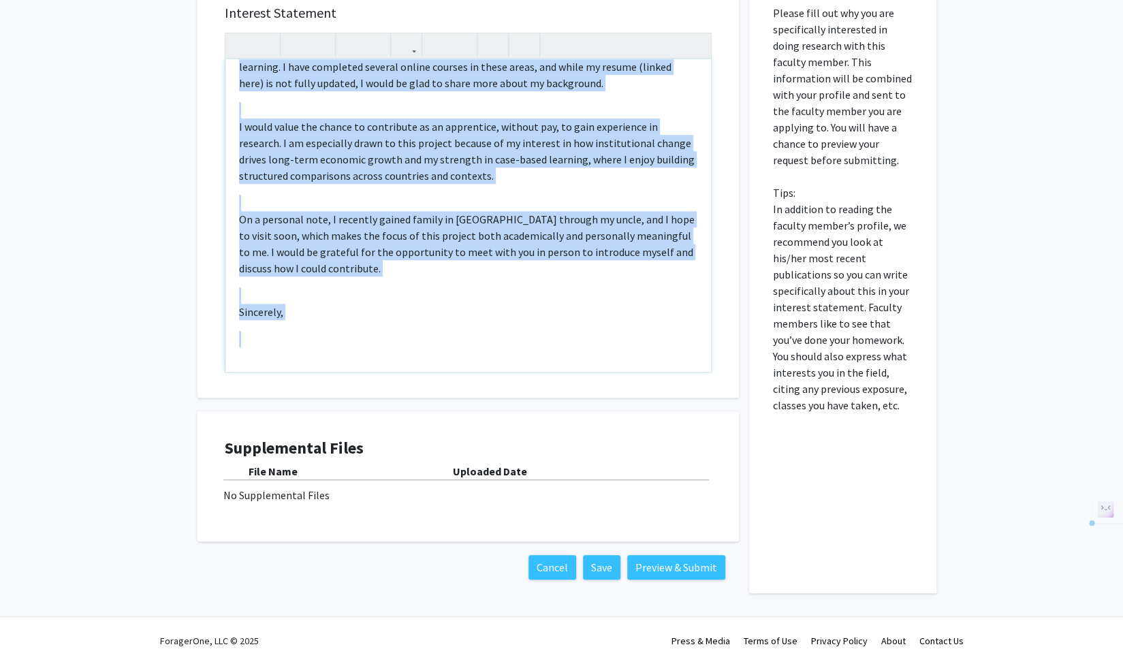
drag, startPoint x: 270, startPoint y: 332, endPoint x: 495, endPoint y: 496, distance: 278.0
click at [495, 496] on div "Interest Statement Dear Dr. , I am very interested in the possibility of joinin…" at bounding box center [468, 286] width 562 height 616
copy div "Dear Dr. , I am very interested in the possibility of joining your research stu…"
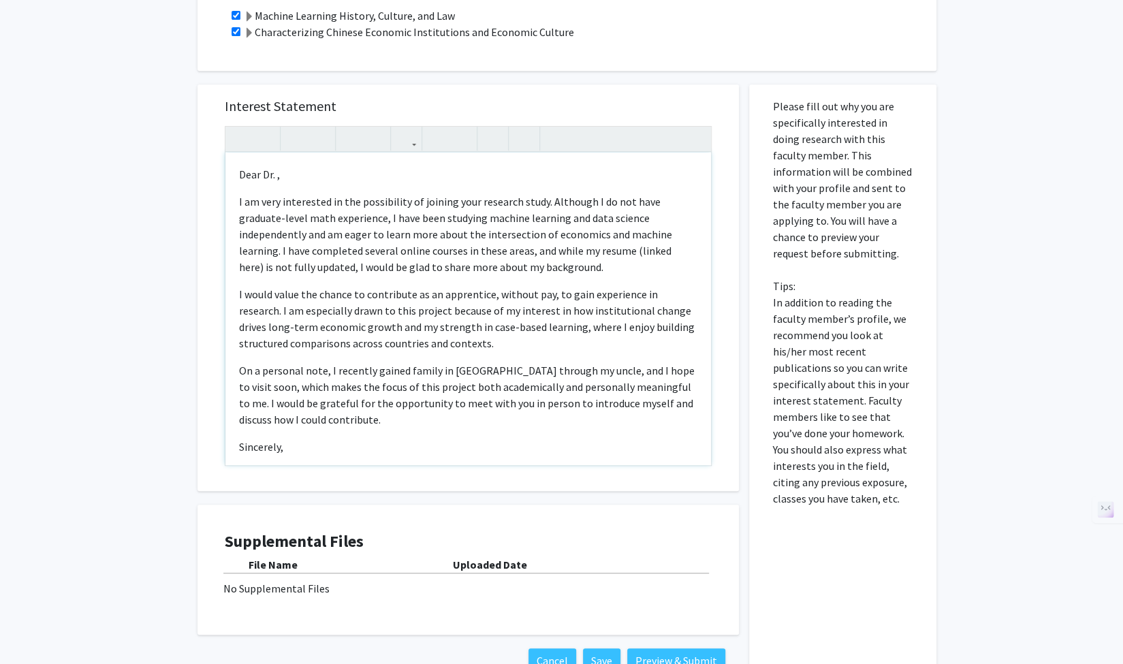
scroll to position [355, 0]
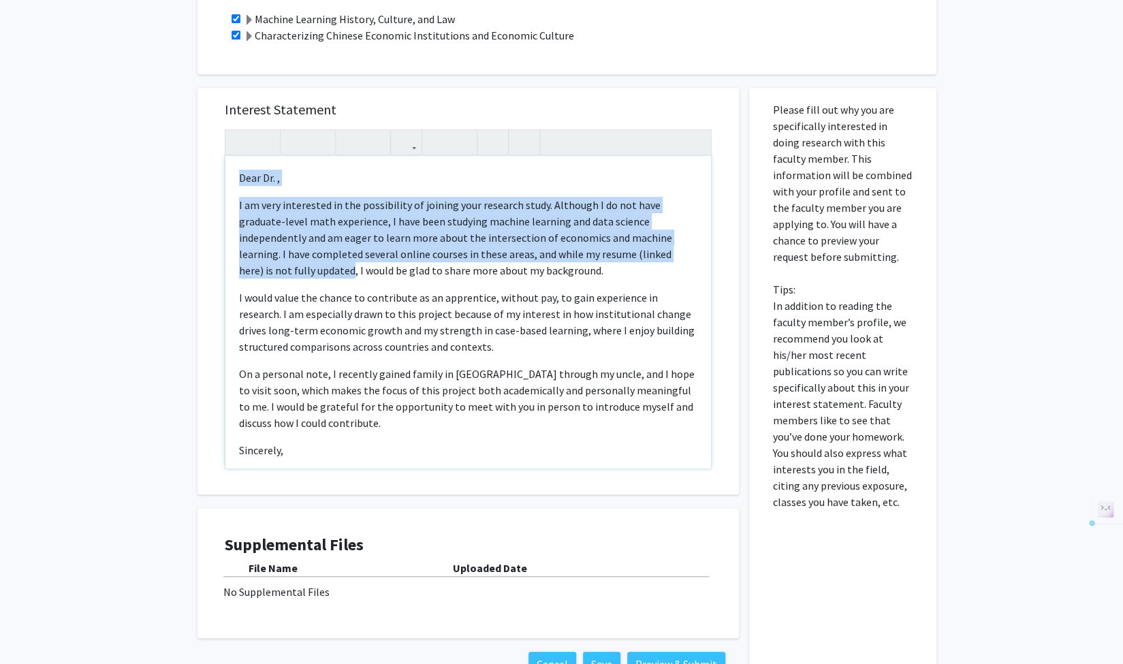
drag, startPoint x: 232, startPoint y: 168, endPoint x: 327, endPoint y: 265, distance: 135.4
click at [327, 265] on div "Dear Dr. , I am very interested in the possibility of joining your research st…" at bounding box center [468, 312] width 486 height 313
click at [305, 231] on p "I am very interested in the possibility of joining your research study. Althoug…" at bounding box center [468, 238] width 458 height 82
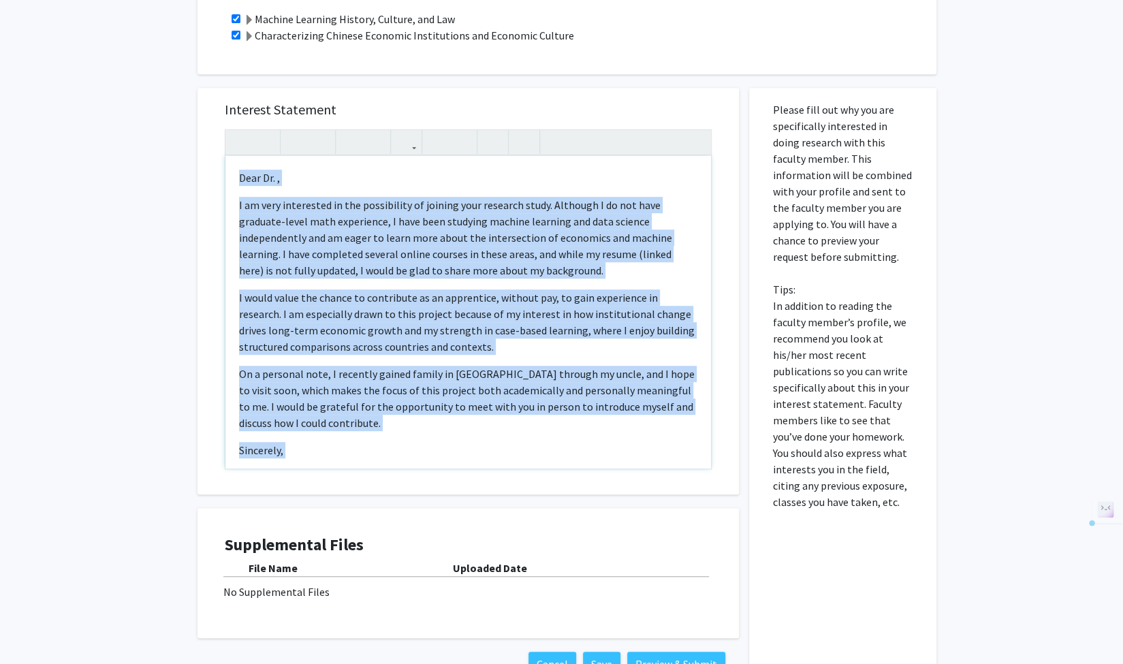
scroll to position [42, 0]
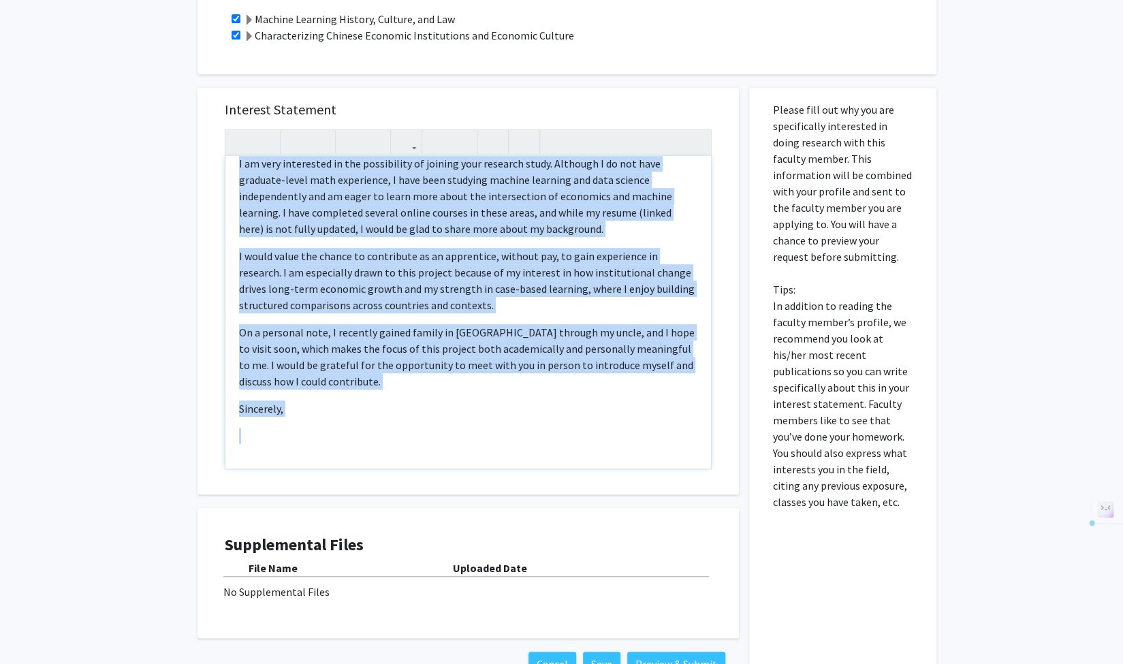
drag, startPoint x: 238, startPoint y: 178, endPoint x: 441, endPoint y: 497, distance: 378.3
click at [441, 497] on div "Interest Statement Dear Dr. , I am very interested in the possibility of joini…" at bounding box center [468, 382] width 562 height 616
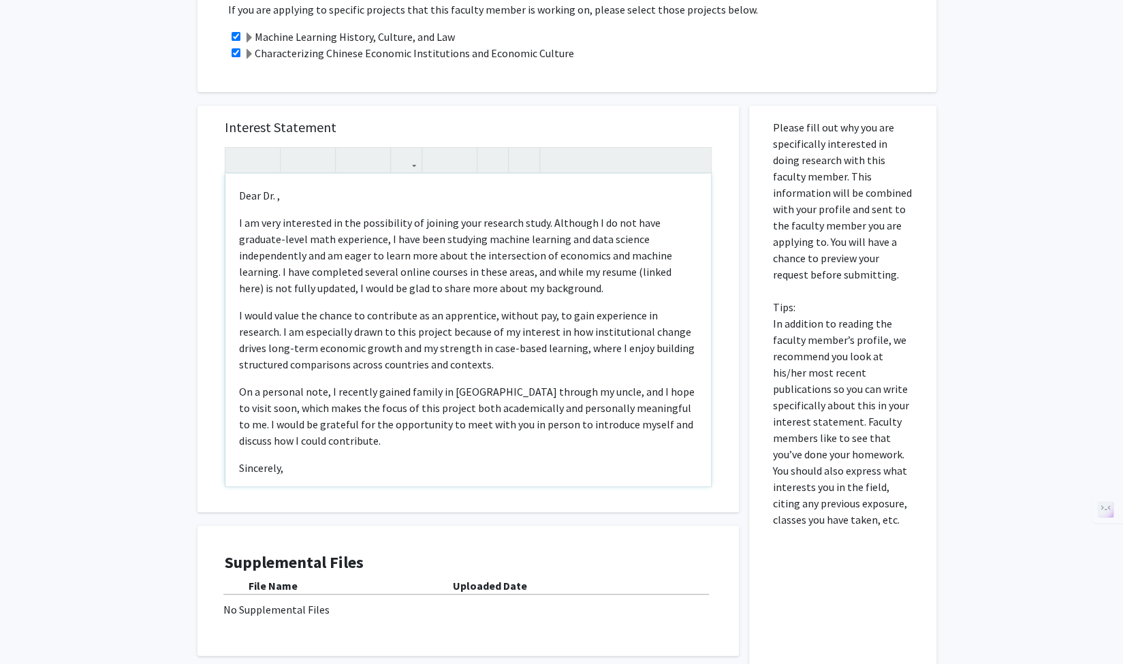
scroll to position [334, 0]
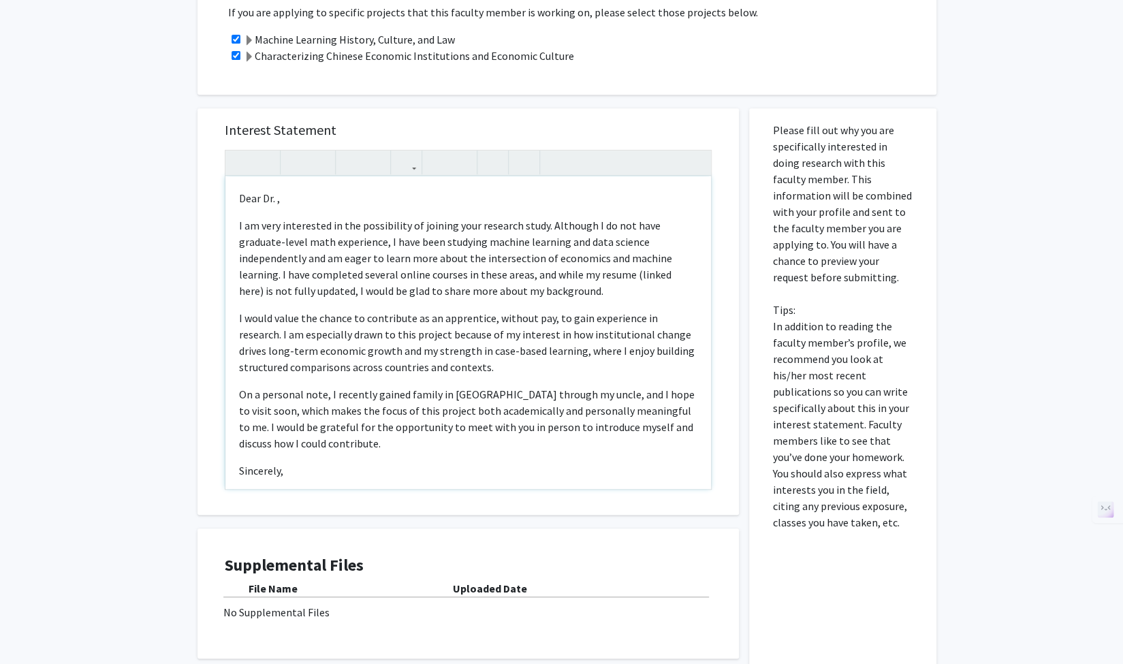
click at [298, 198] on p "Dear Dr. ," at bounding box center [468, 198] width 458 height 16
click at [550, 319] on p "I would value the chance to contribute as an apprentice, without pay, to gain e…" at bounding box center [468, 342] width 458 height 65
click at [302, 198] on p "Dear Dr." at bounding box center [468, 198] width 458 height 16
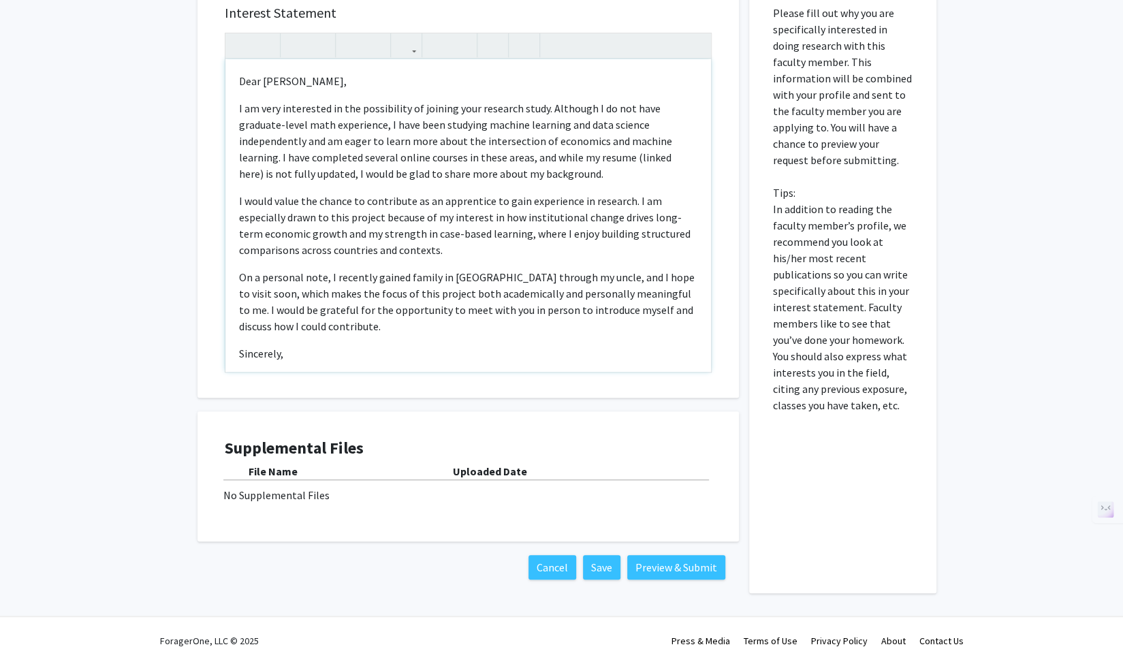
scroll to position [42, 0]
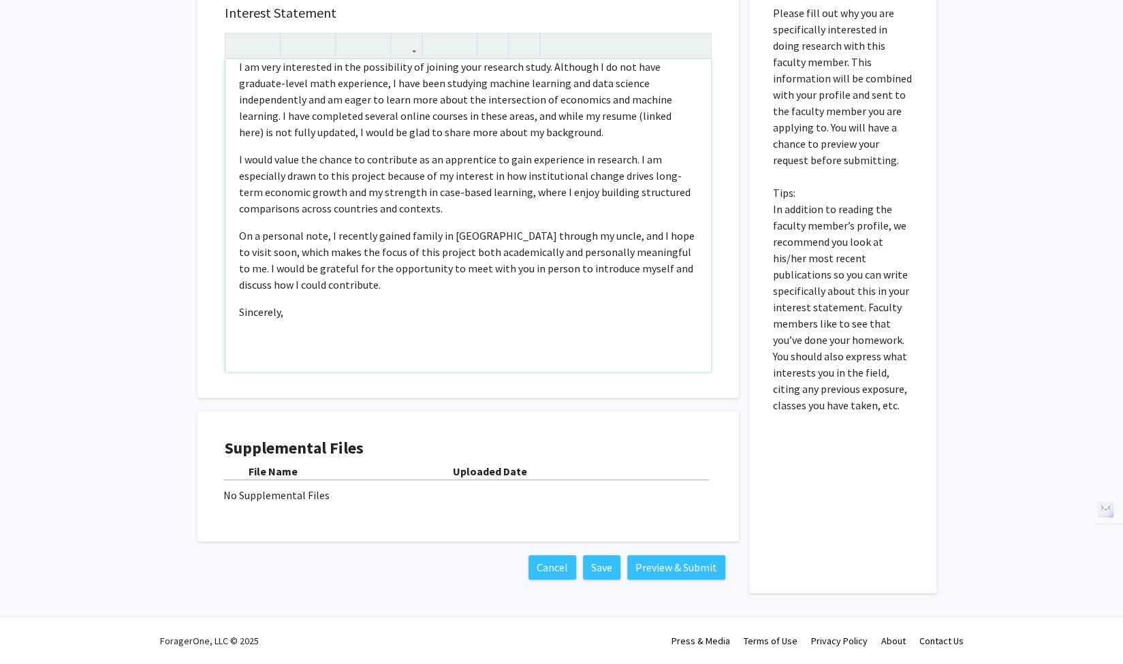
click at [319, 313] on p "Sincerely," at bounding box center [468, 312] width 458 height 16
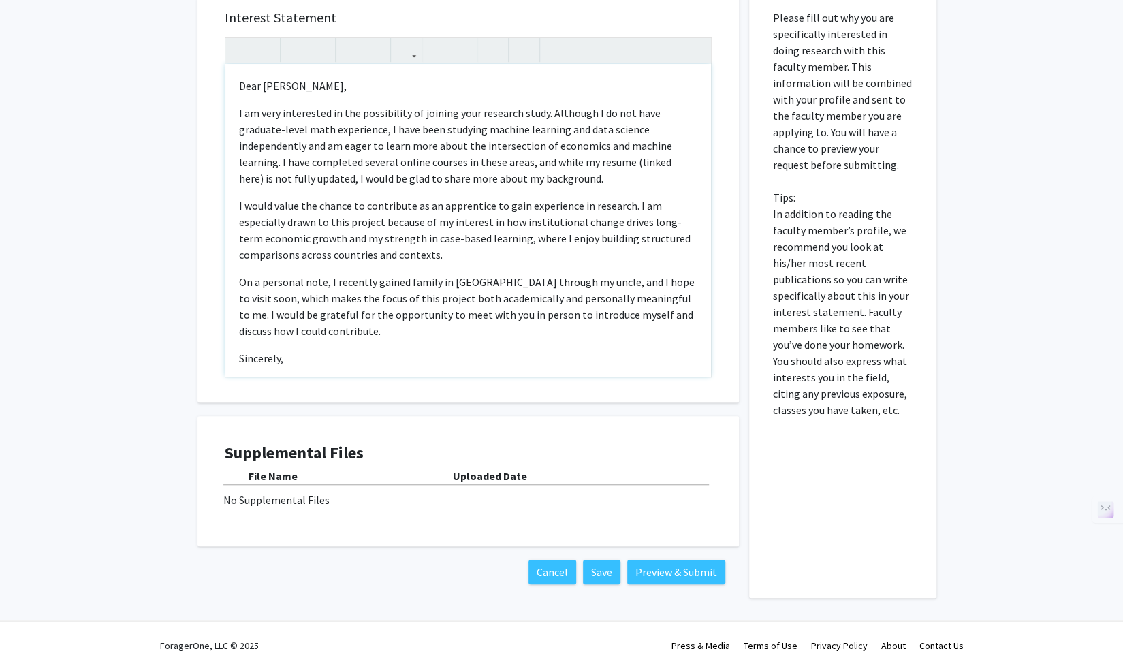
scroll to position [448, 0]
drag, startPoint x: 302, startPoint y: 497, endPoint x: 304, endPoint y: 489, distance: 7.8
click at [304, 489] on div "File Name Uploaded Date No Supplemental Files" at bounding box center [468, 487] width 487 height 40
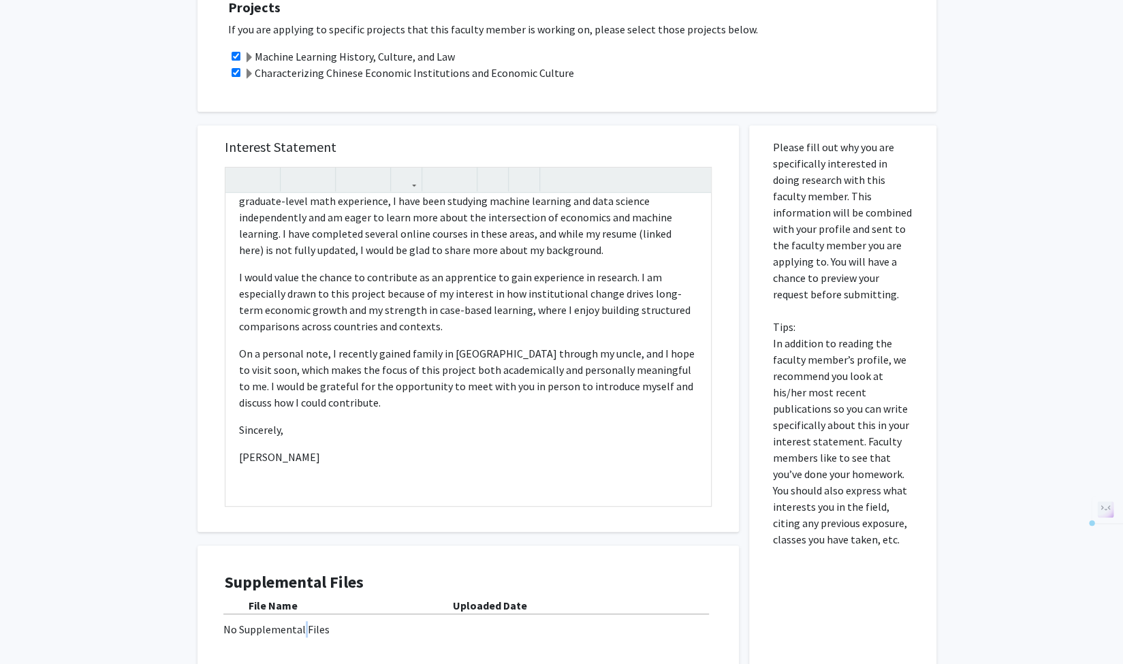
scroll to position [318, 0]
click at [272, 473] on div "Dear Dr. Murrel, I am very interested in the possibility of joining your resear…" at bounding box center [468, 349] width 486 height 313
type textarea "<p>Dear Dr. Murrel,</p><p>I am very interested in the possibility of joining yo…"
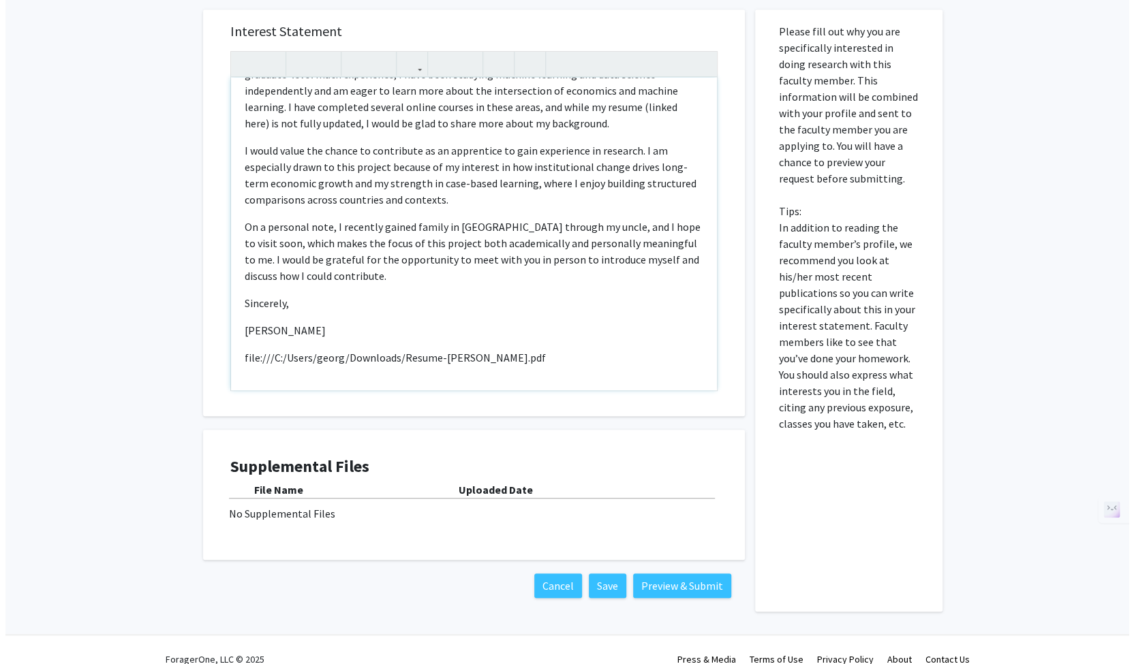
scroll to position [452, 0]
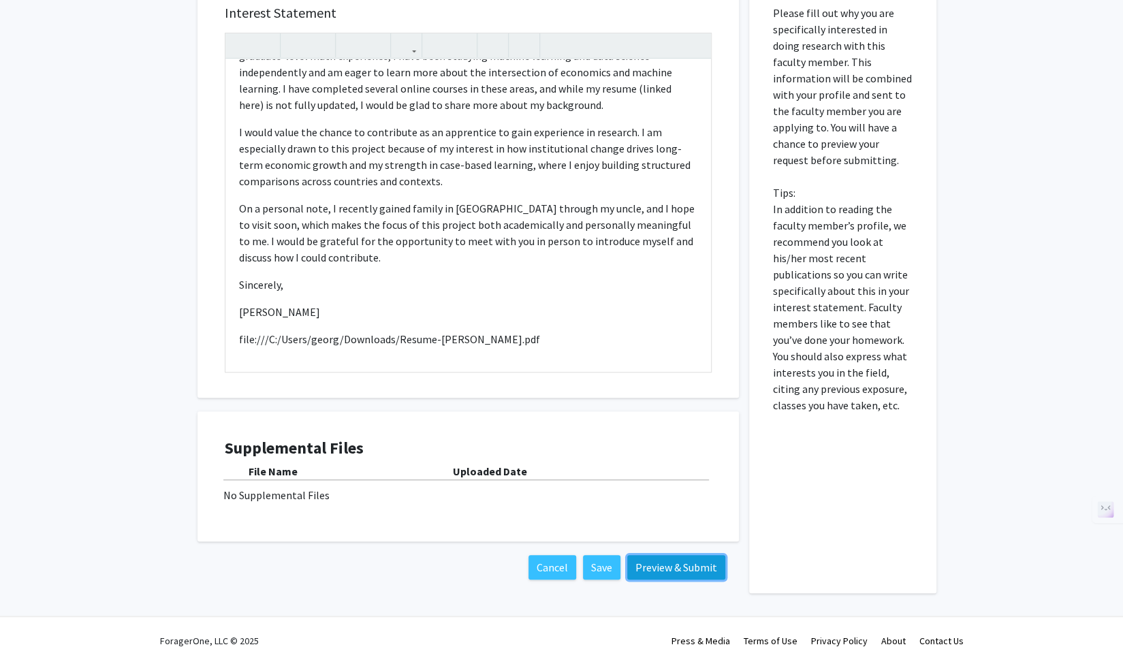
click at [689, 567] on button "Preview & Submit" at bounding box center [676, 567] width 98 height 25
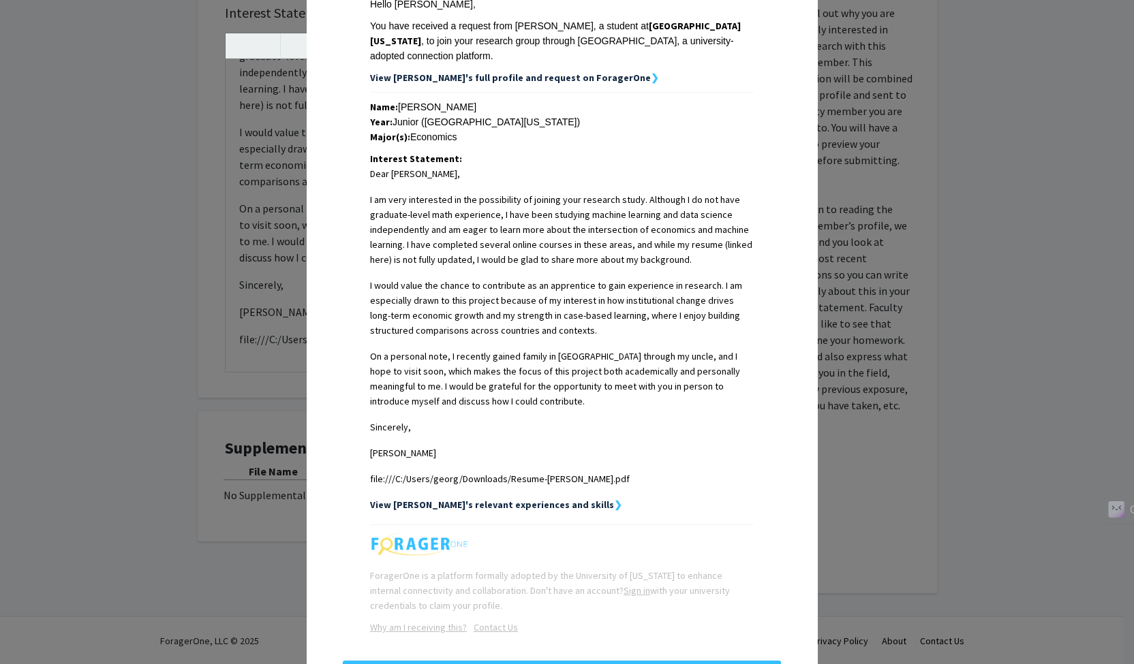
scroll to position [288, 0]
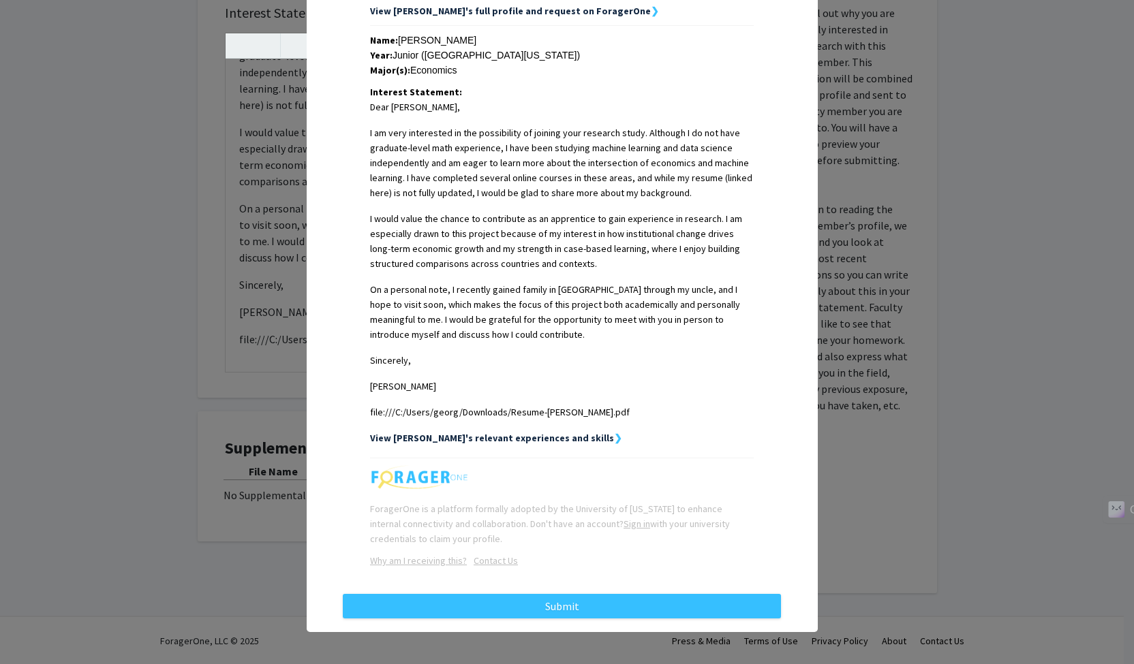
click at [500, 408] on p "file:///C:/Users/georg/Downloads/Resume-George-Lengenfelder.pdf" at bounding box center [562, 412] width 384 height 15
copy span "file:///C:/Users/georg/Downloads/Resume-George-Lengenfelder.pdf"
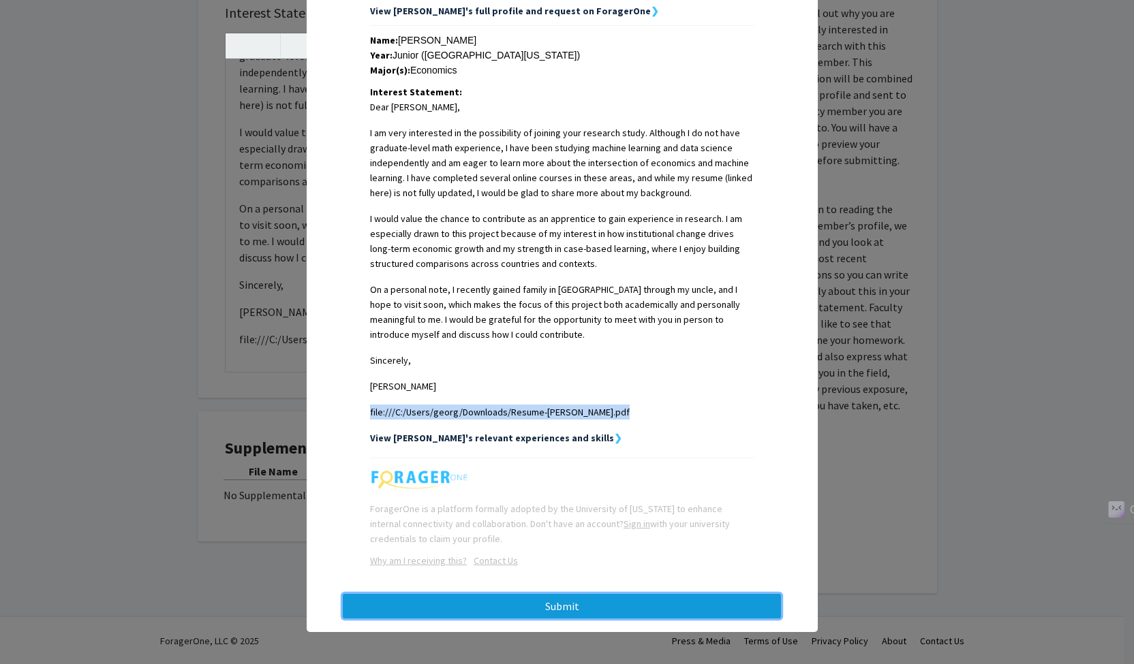
click at [545, 608] on button "Submit" at bounding box center [562, 606] width 438 height 25
